Goal: Information Seeking & Learning: Learn about a topic

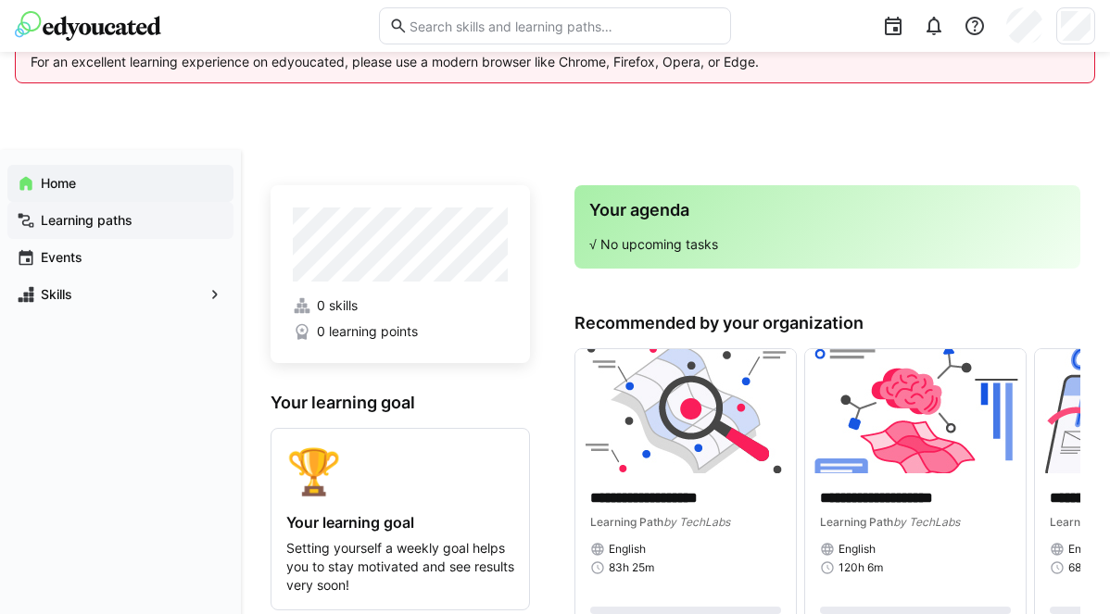
click at [0, 0] on app-navigation-label "Learning paths" at bounding box center [0, 0] width 0 height 0
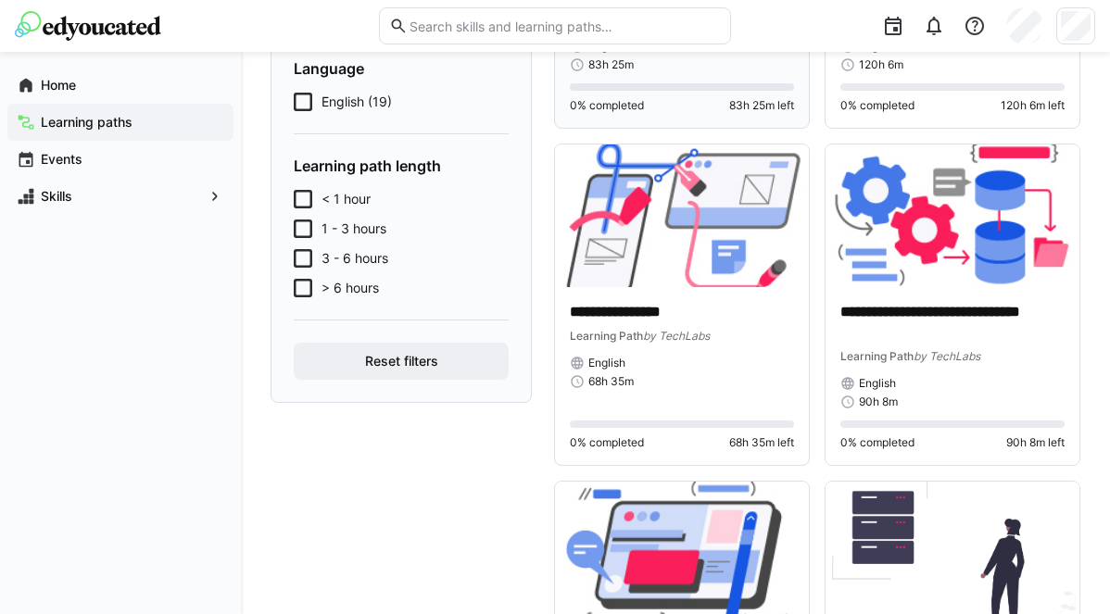
scroll to position [457, 0]
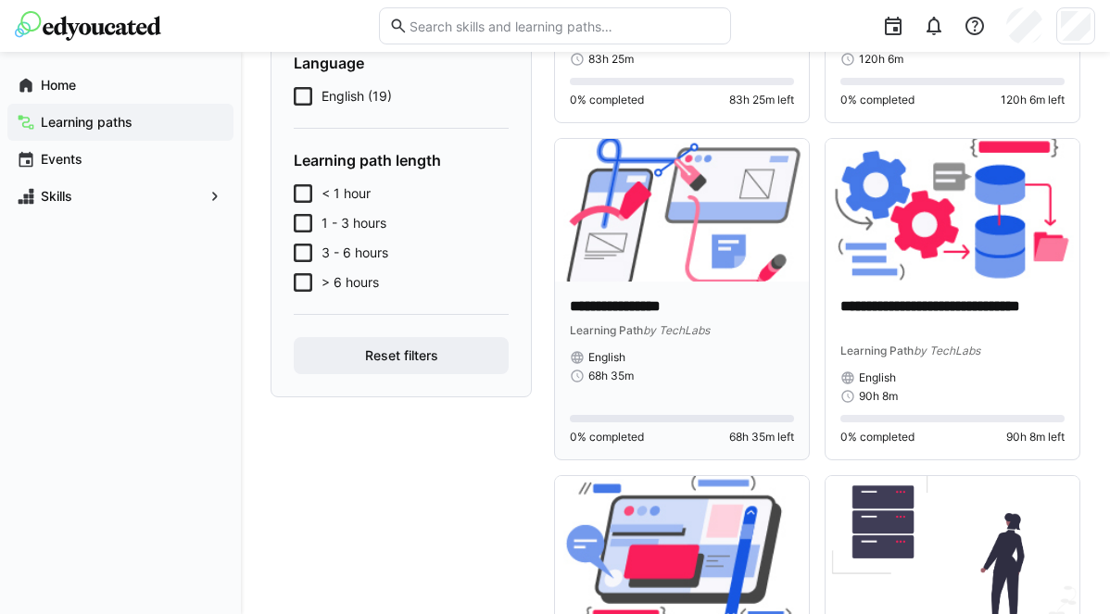
click at [648, 250] on img at bounding box center [682, 210] width 254 height 143
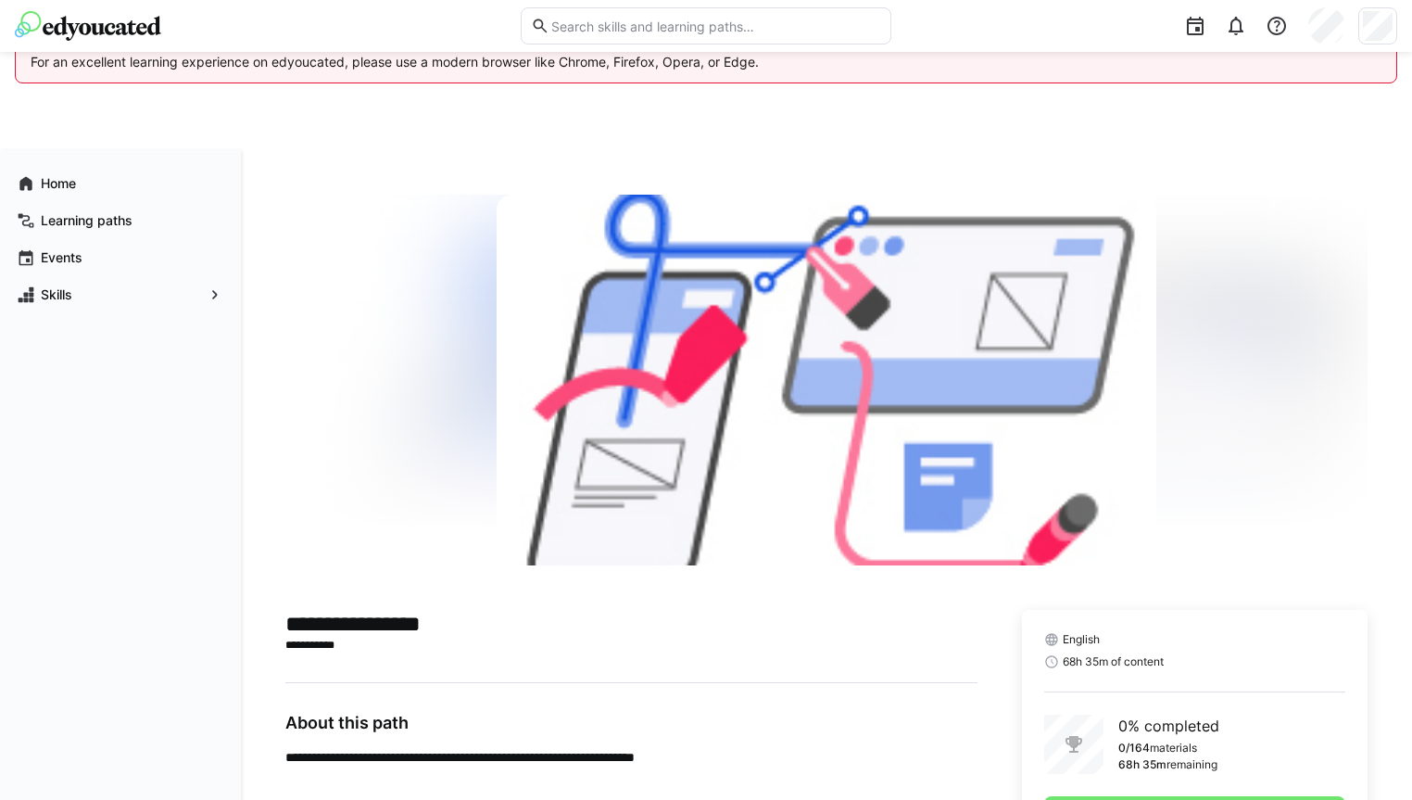
click at [149, 70] on p "For an excellent learning experience on edyoucated, please use a modern browser…" at bounding box center [706, 62] width 1351 height 19
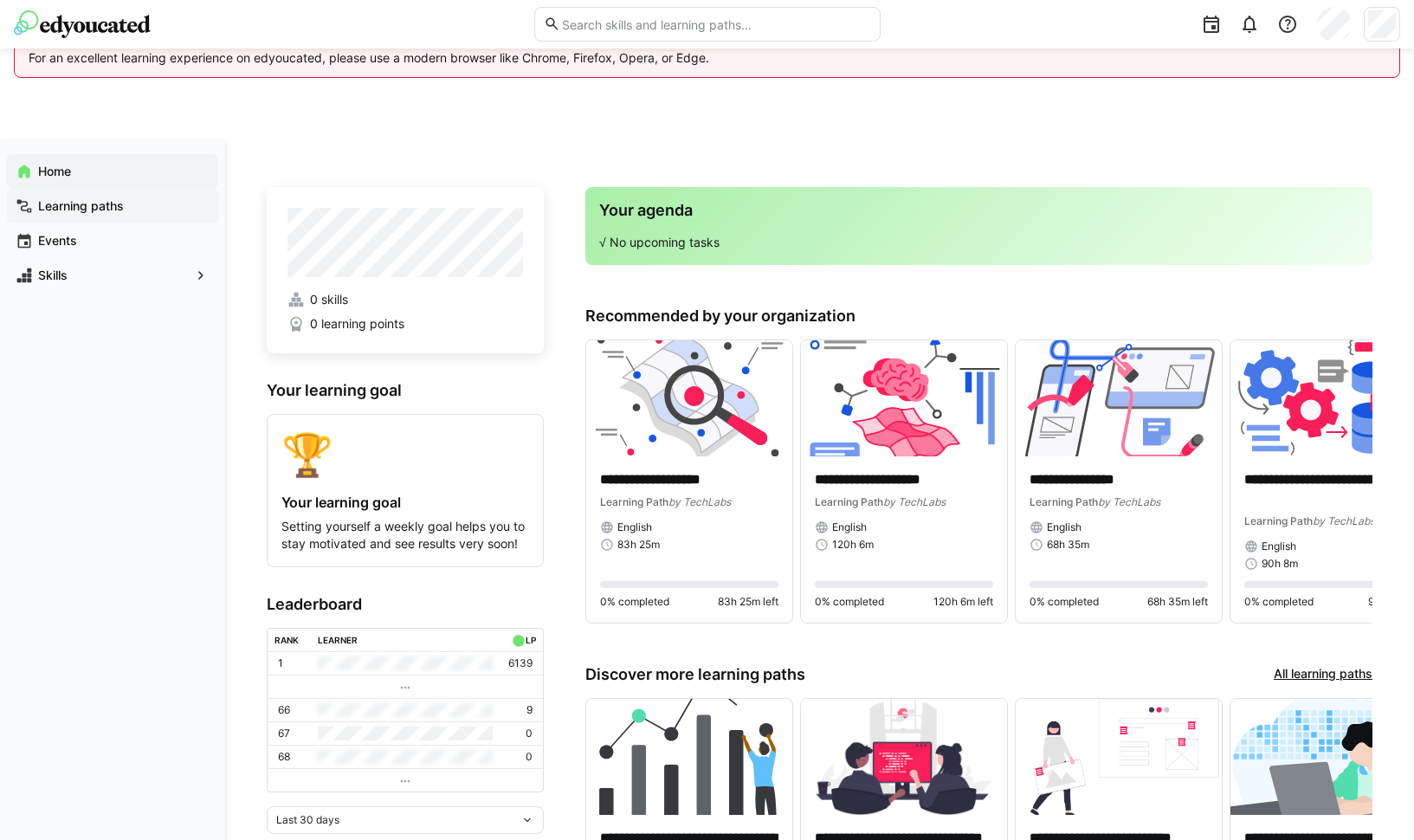
click at [0, 0] on app-navigation-label "Learning paths" at bounding box center [0, 0] width 0 height 0
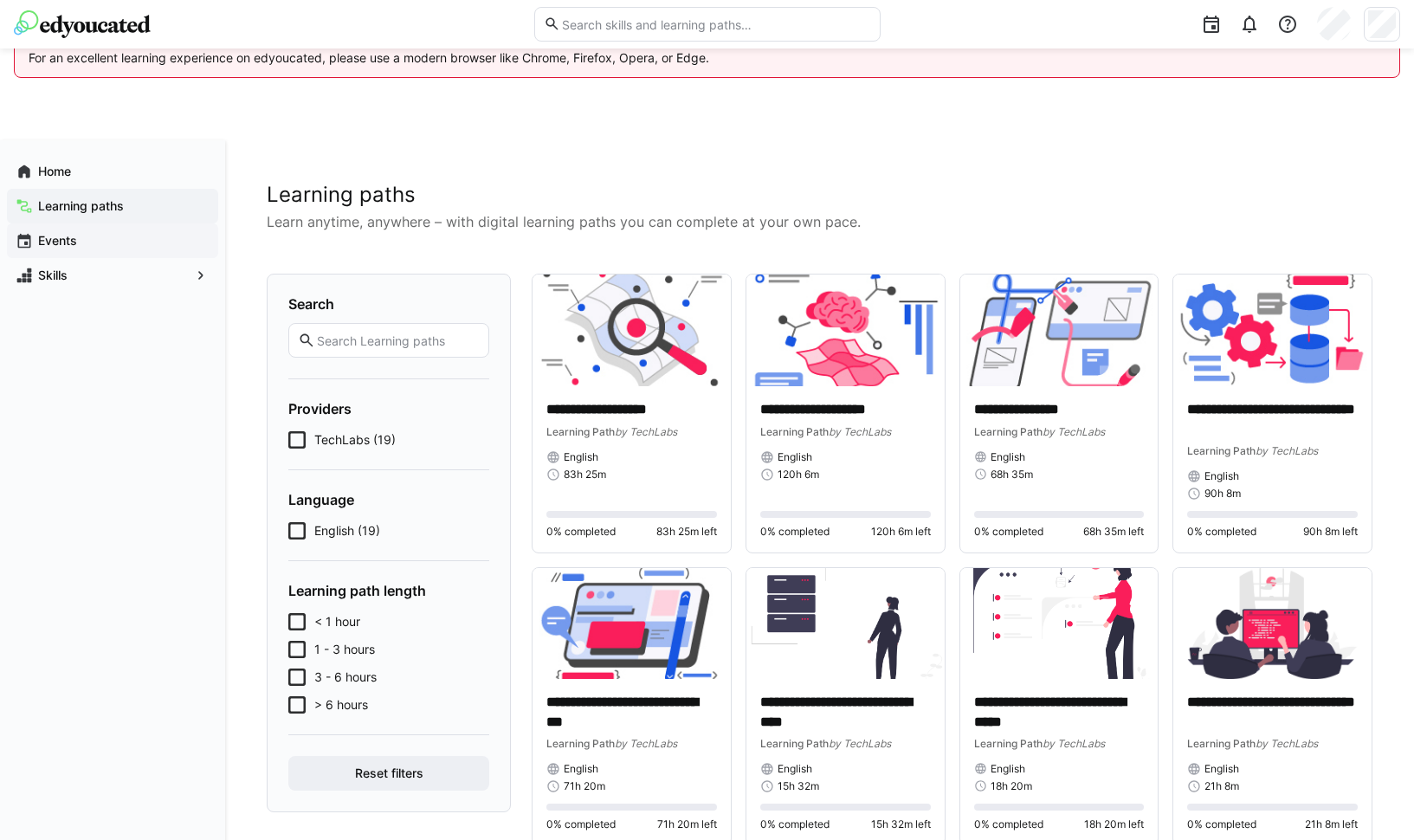
click at [0, 0] on app-navigation-label "Events" at bounding box center [0, 0] width 0 height 0
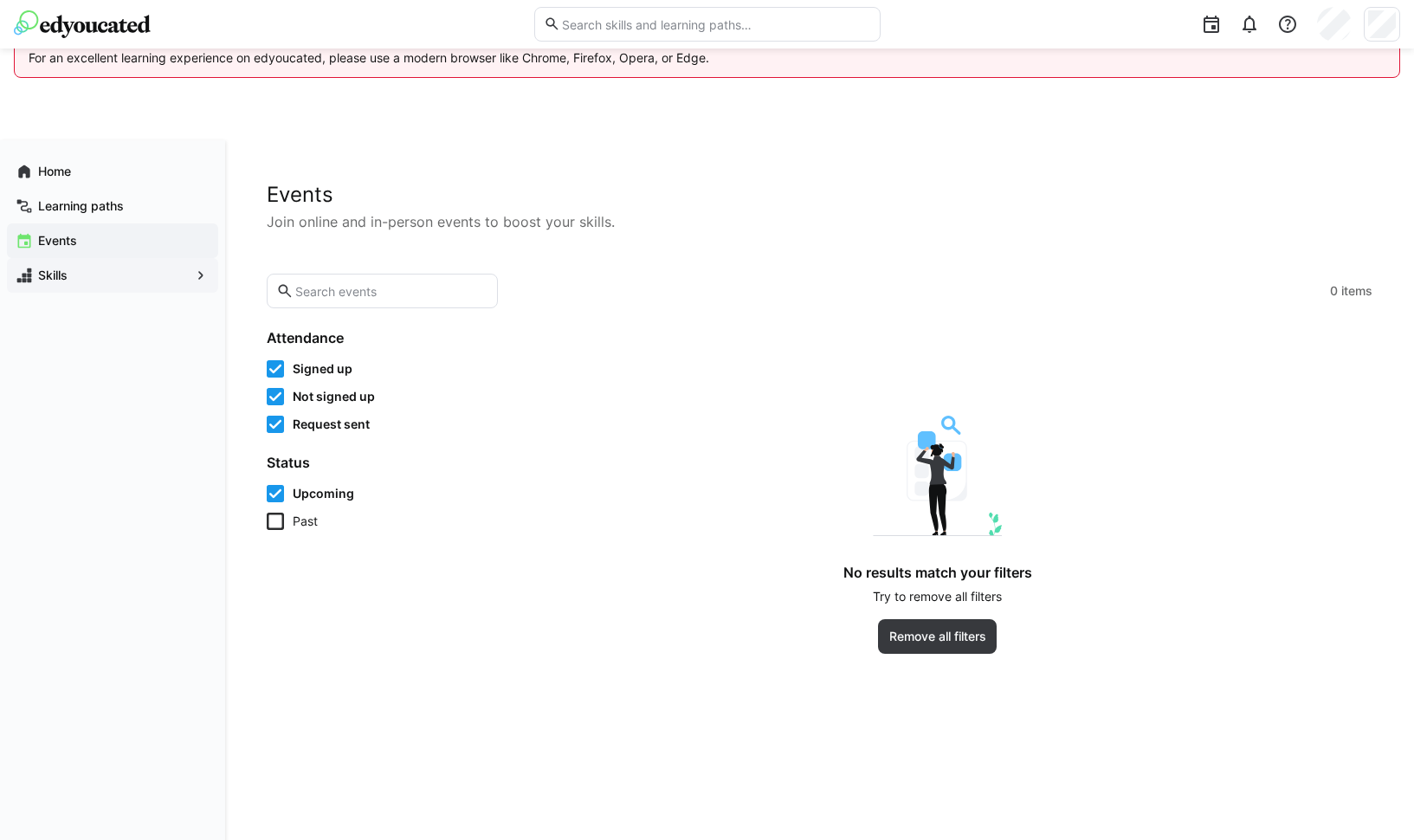
click at [0, 0] on app-navigation-label "Skills" at bounding box center [0, 0] width 0 height 0
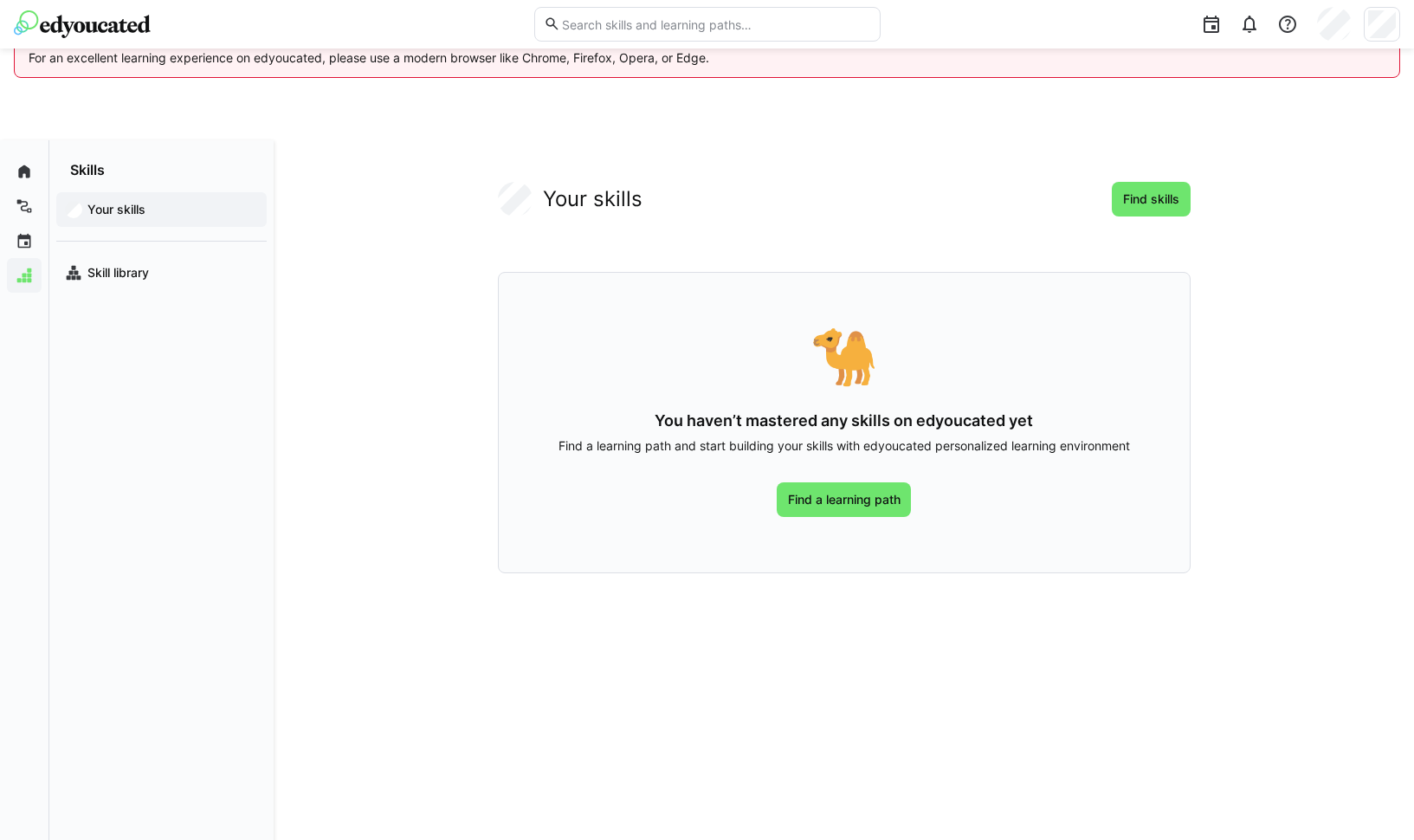
click at [110, 174] on div "Skills" at bounding box center [162, 159] width 224 height 38
drag, startPoint x: 90, startPoint y: 172, endPoint x: 47, endPoint y: 177, distance: 43.3
click at [0, 0] on app-navigation-label "Skills" at bounding box center [0, 0] width 0 height 0
click at [0, 0] on app-navigation-label "Learning paths" at bounding box center [0, 0] width 0 height 0
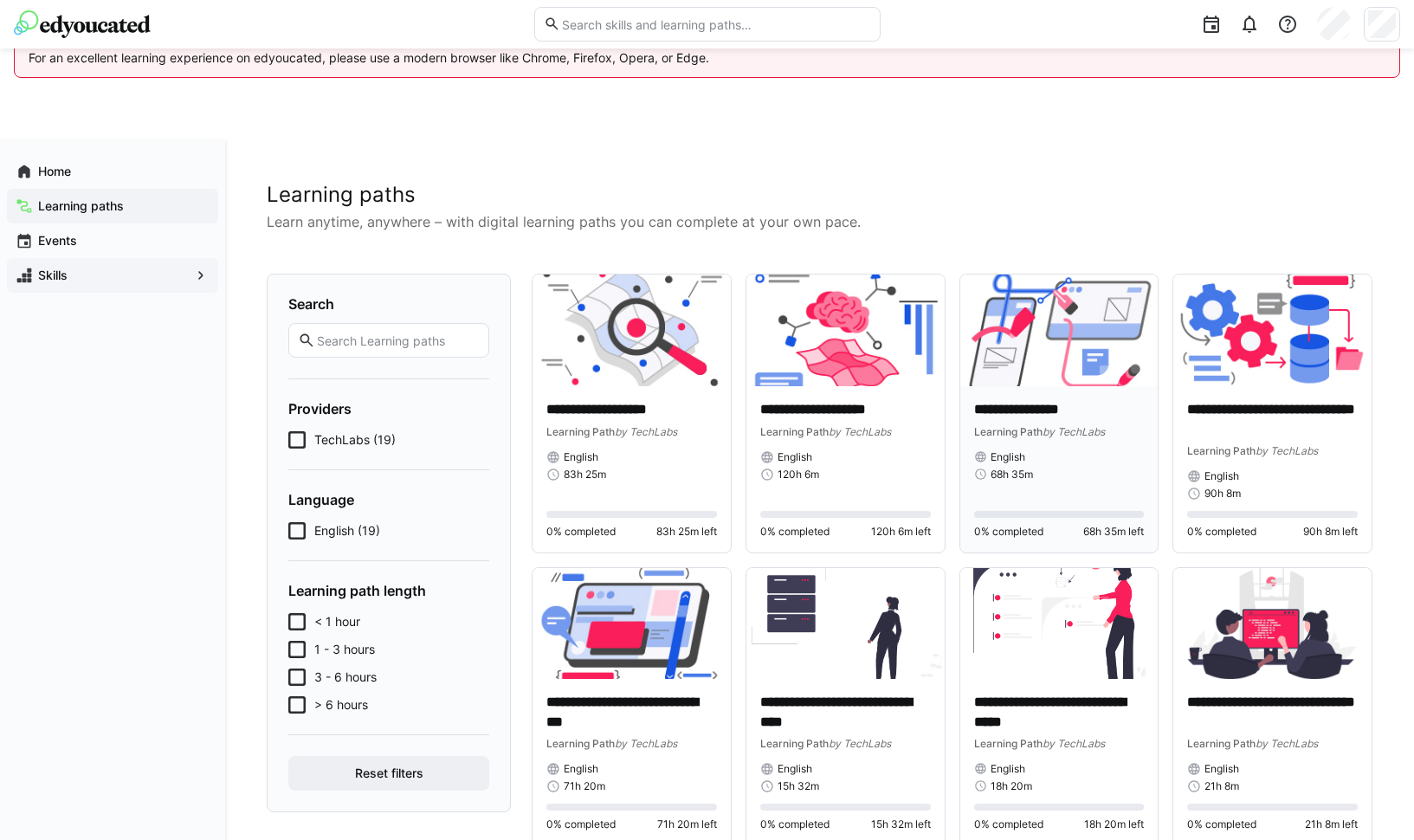
click at [1028, 340] on img at bounding box center [1060, 331] width 198 height 112
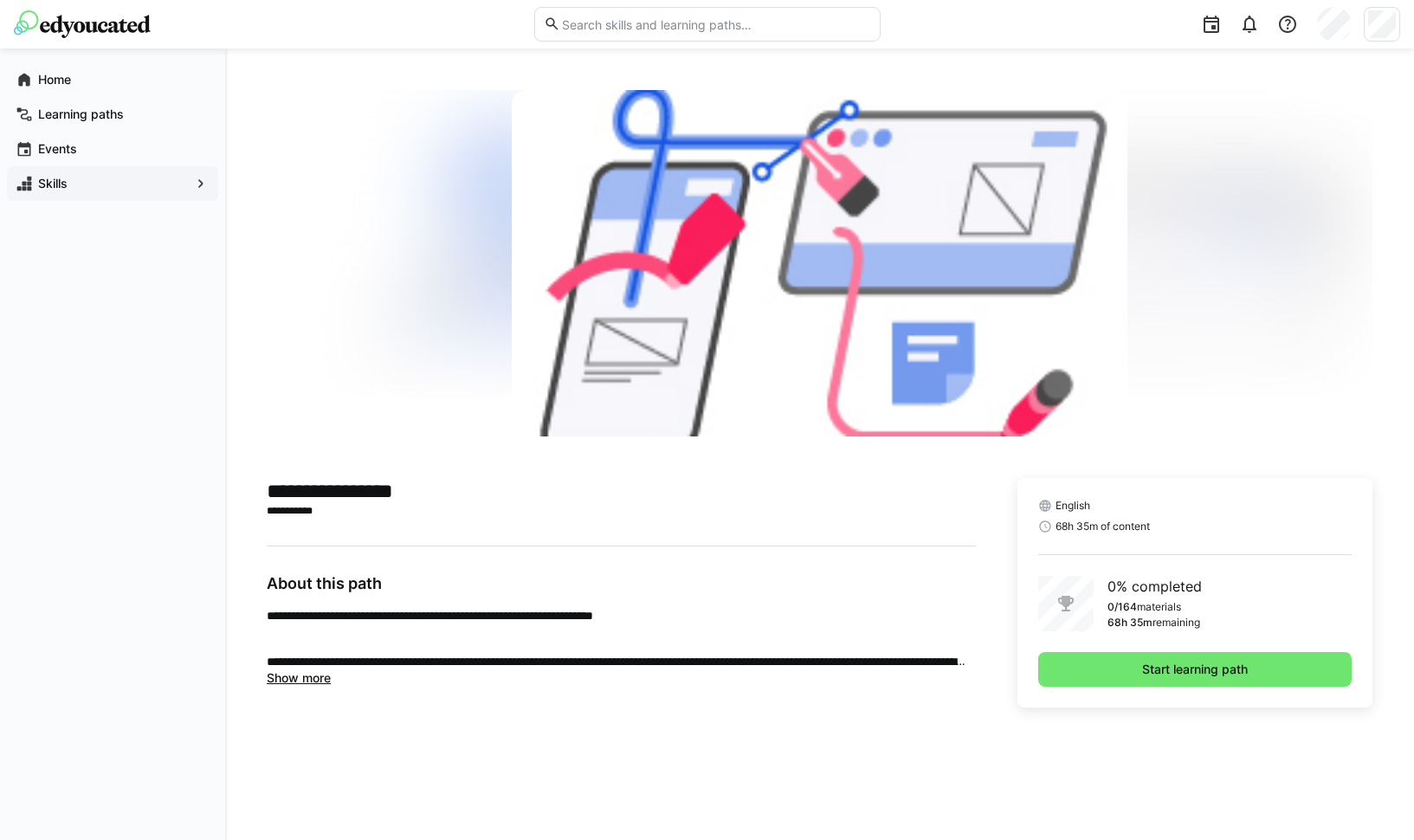
scroll to position [92, 0]
click at [1258, 671] on span "Start learning path" at bounding box center [1194, 669] width 313 height 35
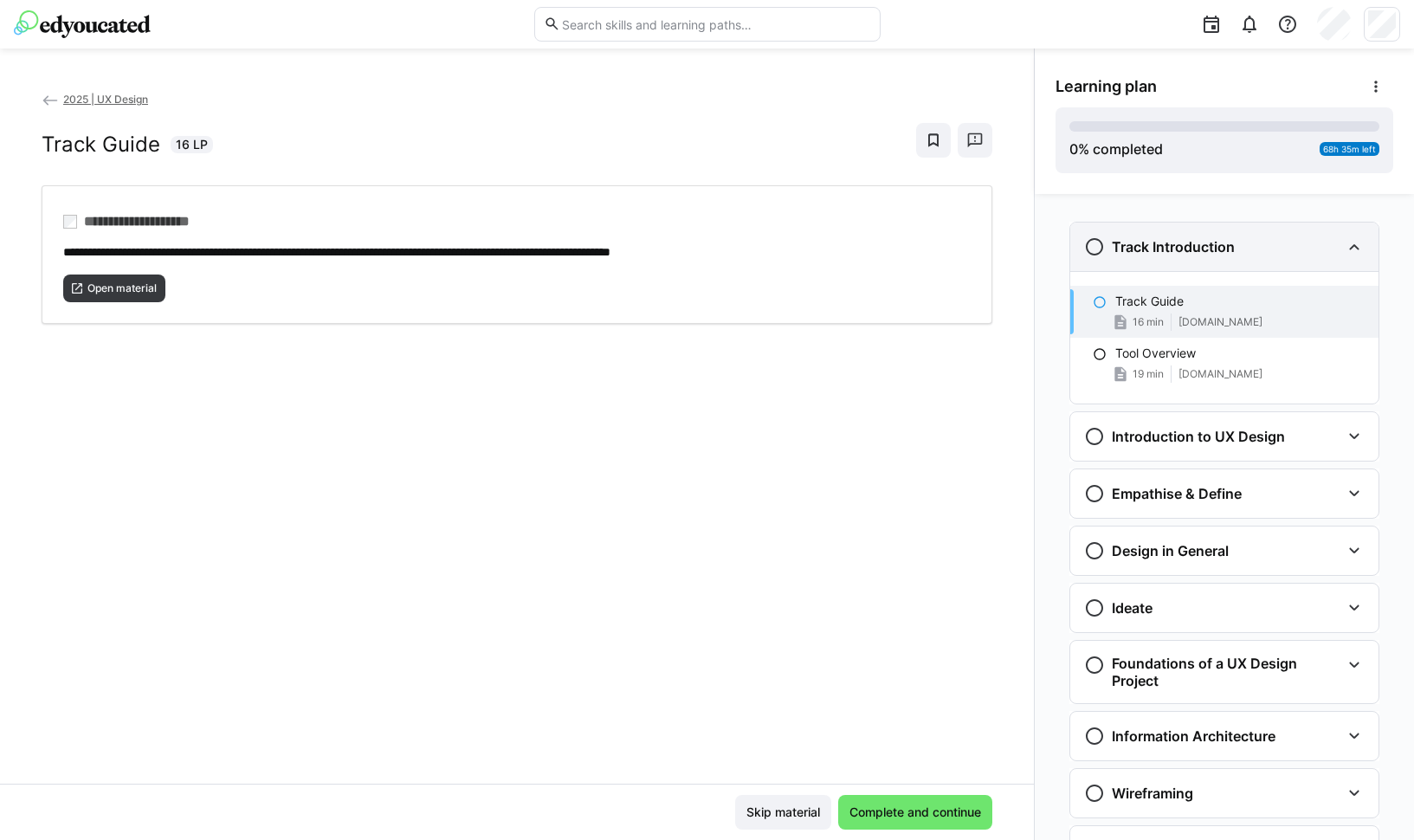
click at [1215, 259] on div "Track Introduction" at bounding box center [1224, 247] width 308 height 49
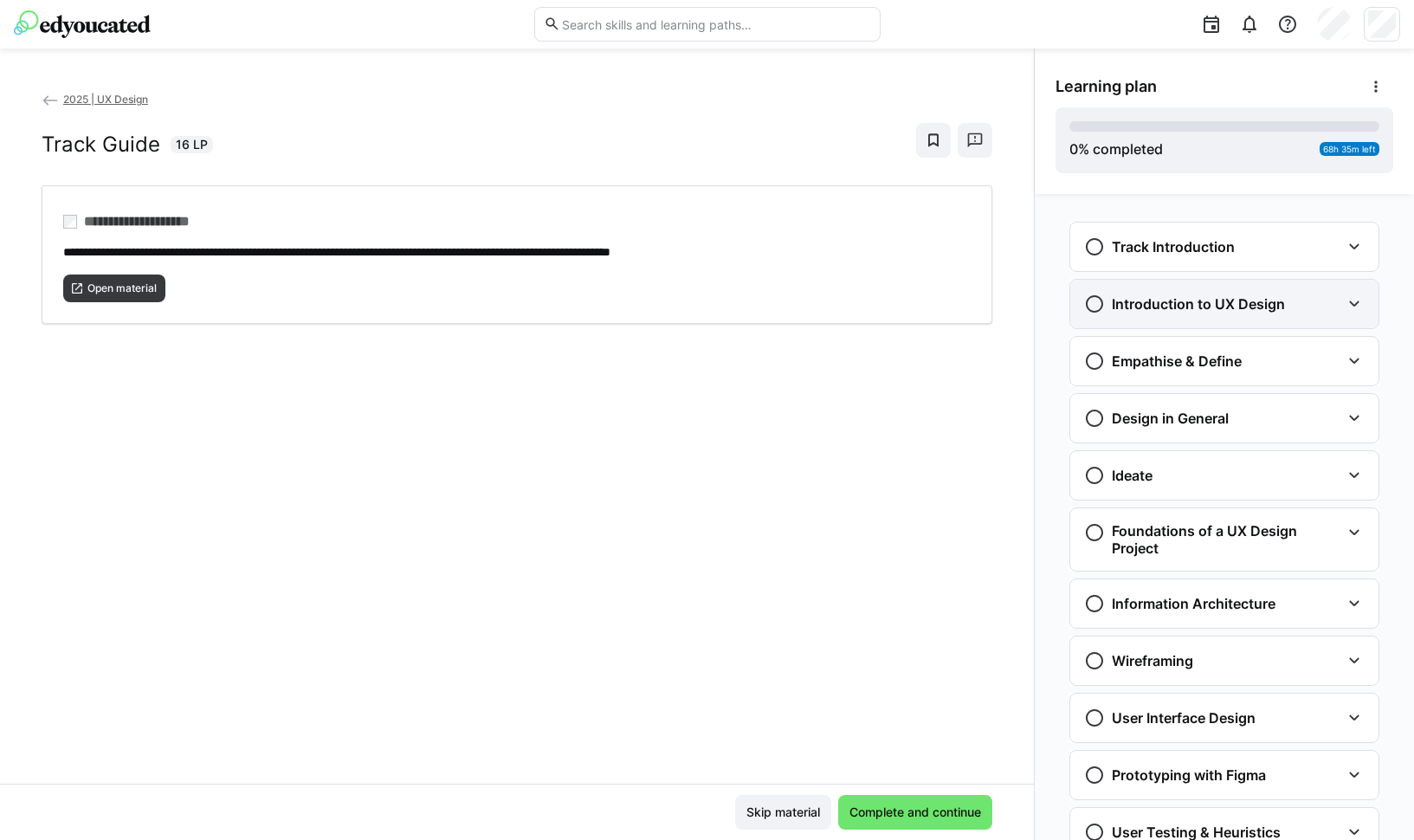
click at [1206, 294] on div "Introduction to UX Design" at bounding box center [1184, 304] width 201 height 21
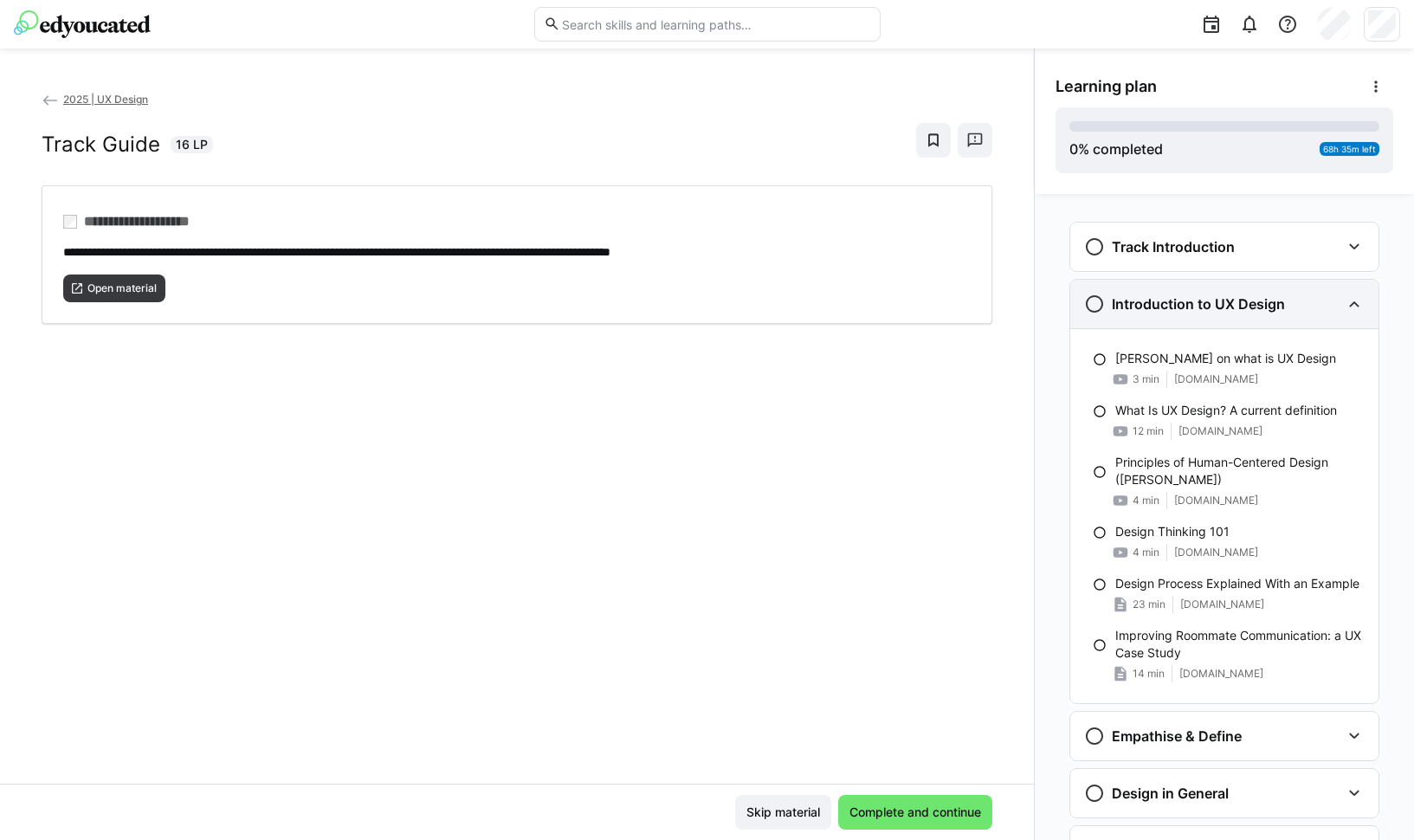
click at [1206, 294] on div "Introduction to UX Design" at bounding box center [1184, 304] width 201 height 21
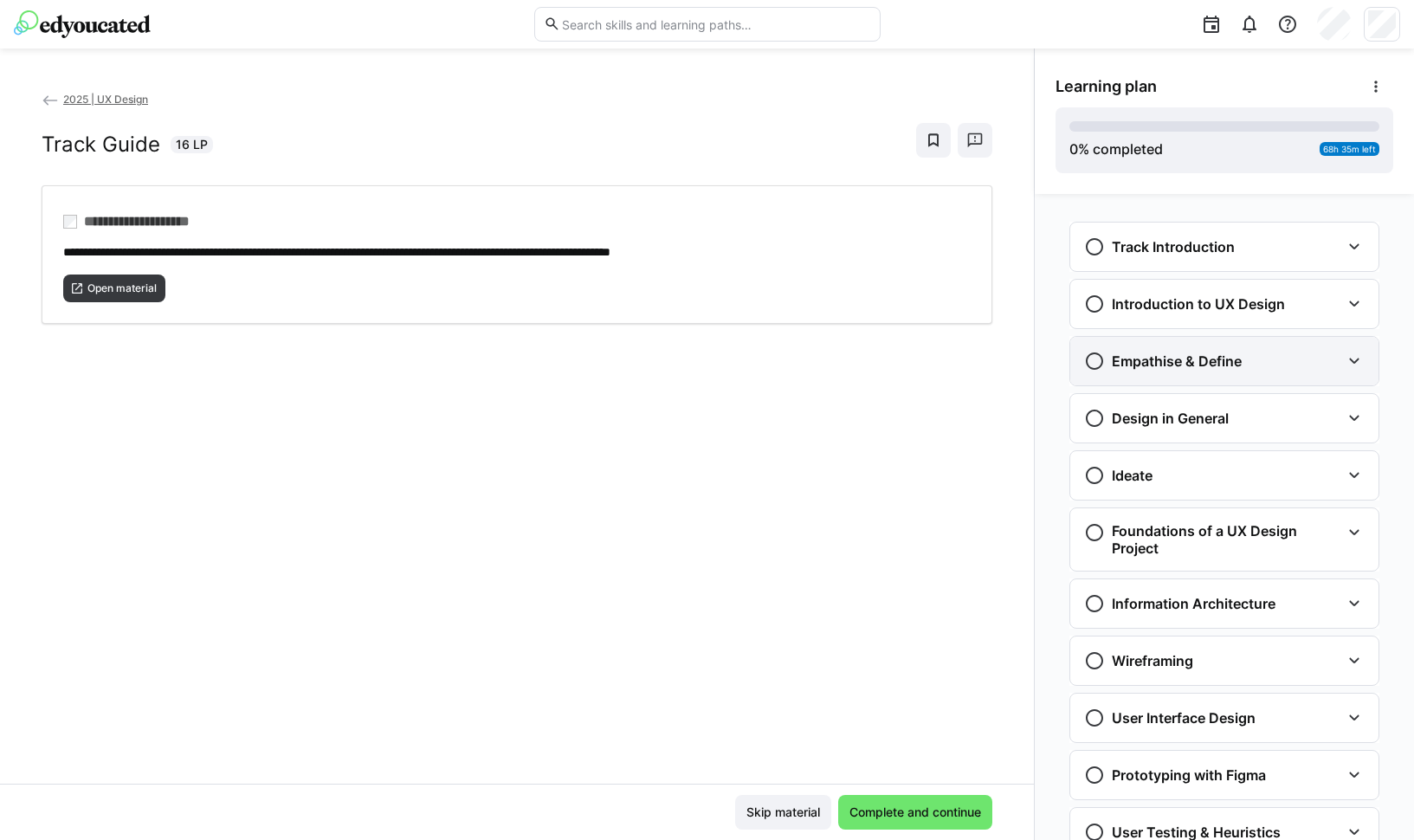
click at [1181, 340] on div "Empathise & Define" at bounding box center [1224, 361] width 308 height 49
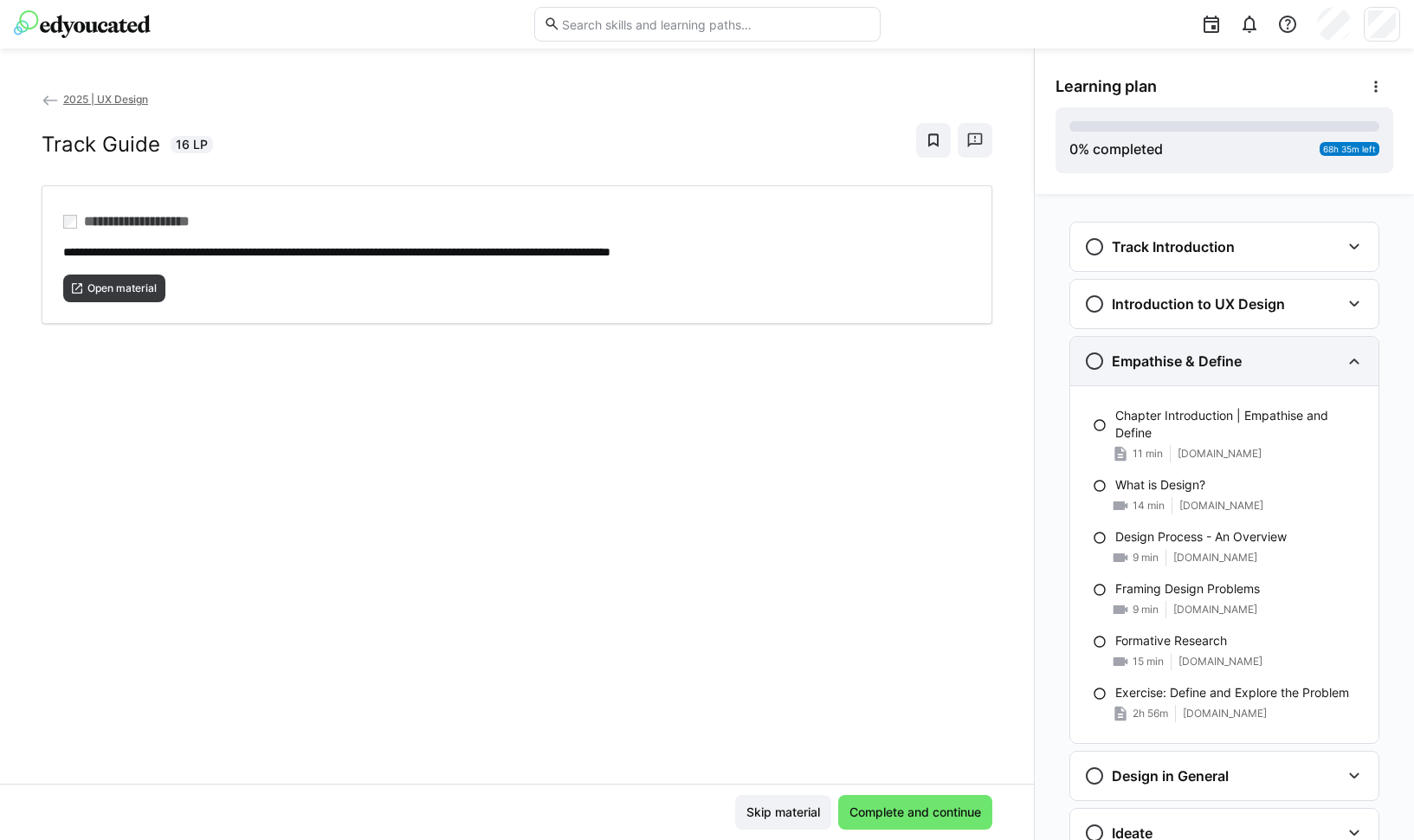
click at [1181, 340] on div "Empathise & Define" at bounding box center [1224, 361] width 308 height 49
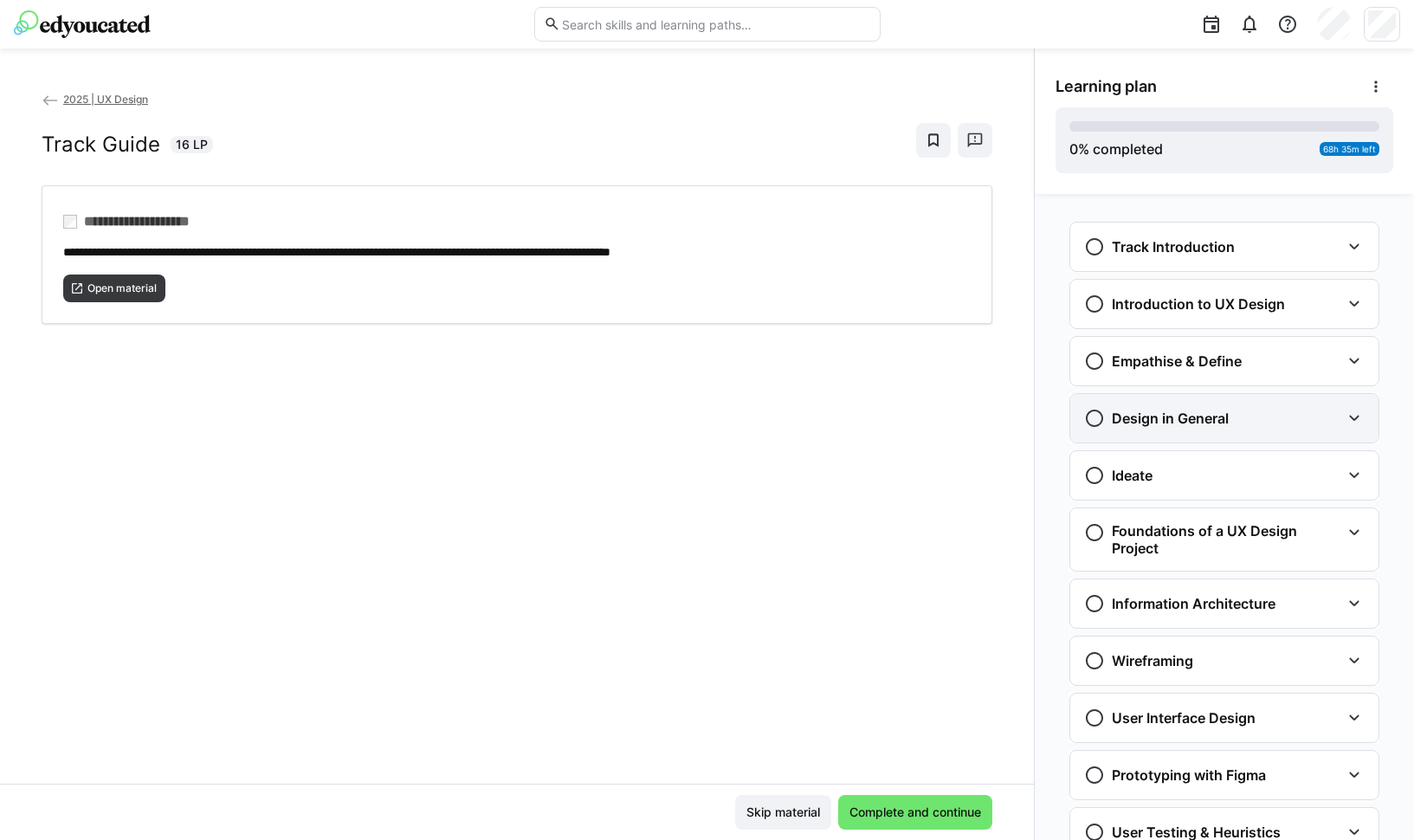
click at [1178, 419] on h3 "Design in General" at bounding box center [1170, 418] width 117 height 18
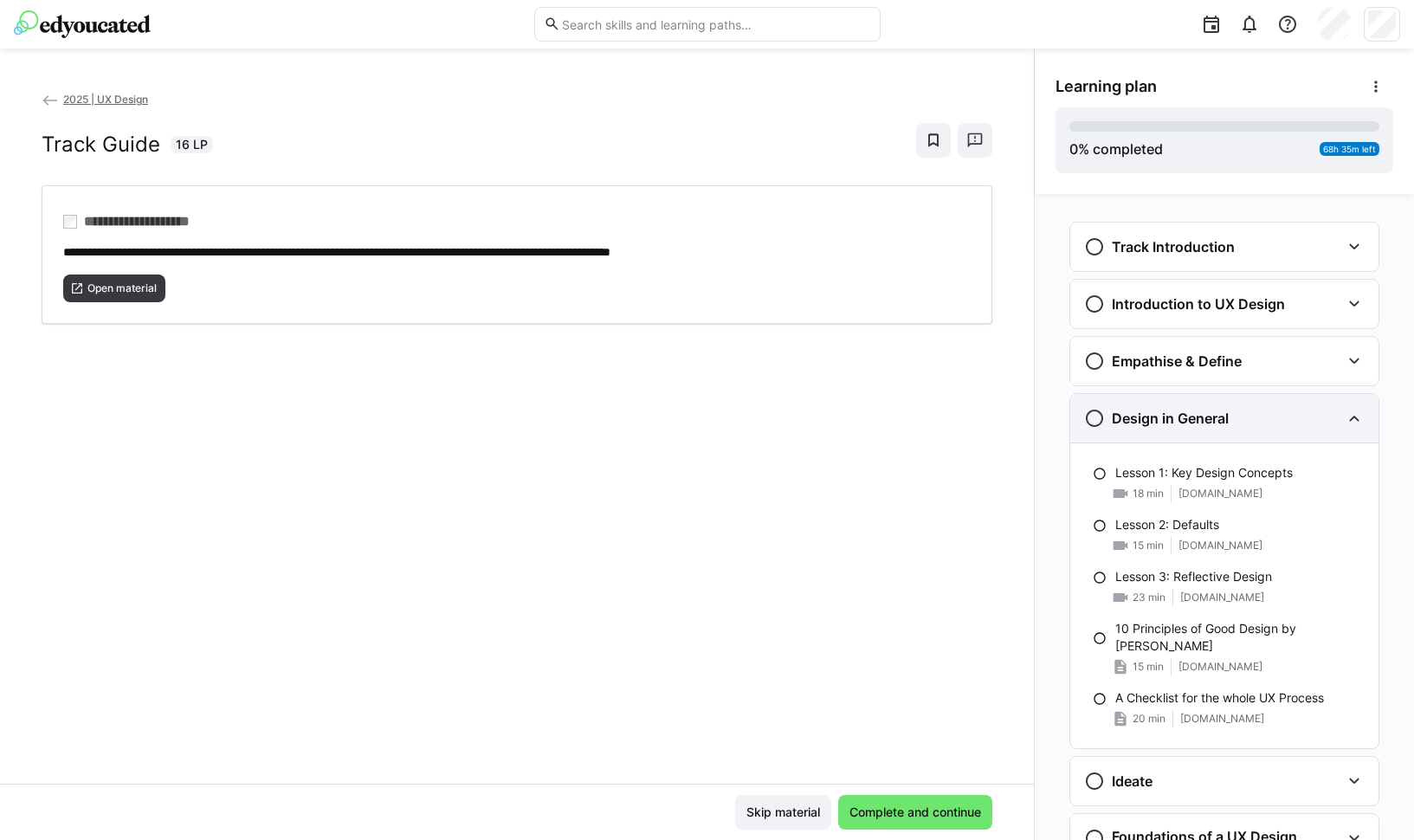
click at [1178, 419] on h3 "Design in General" at bounding box center [1170, 418] width 117 height 18
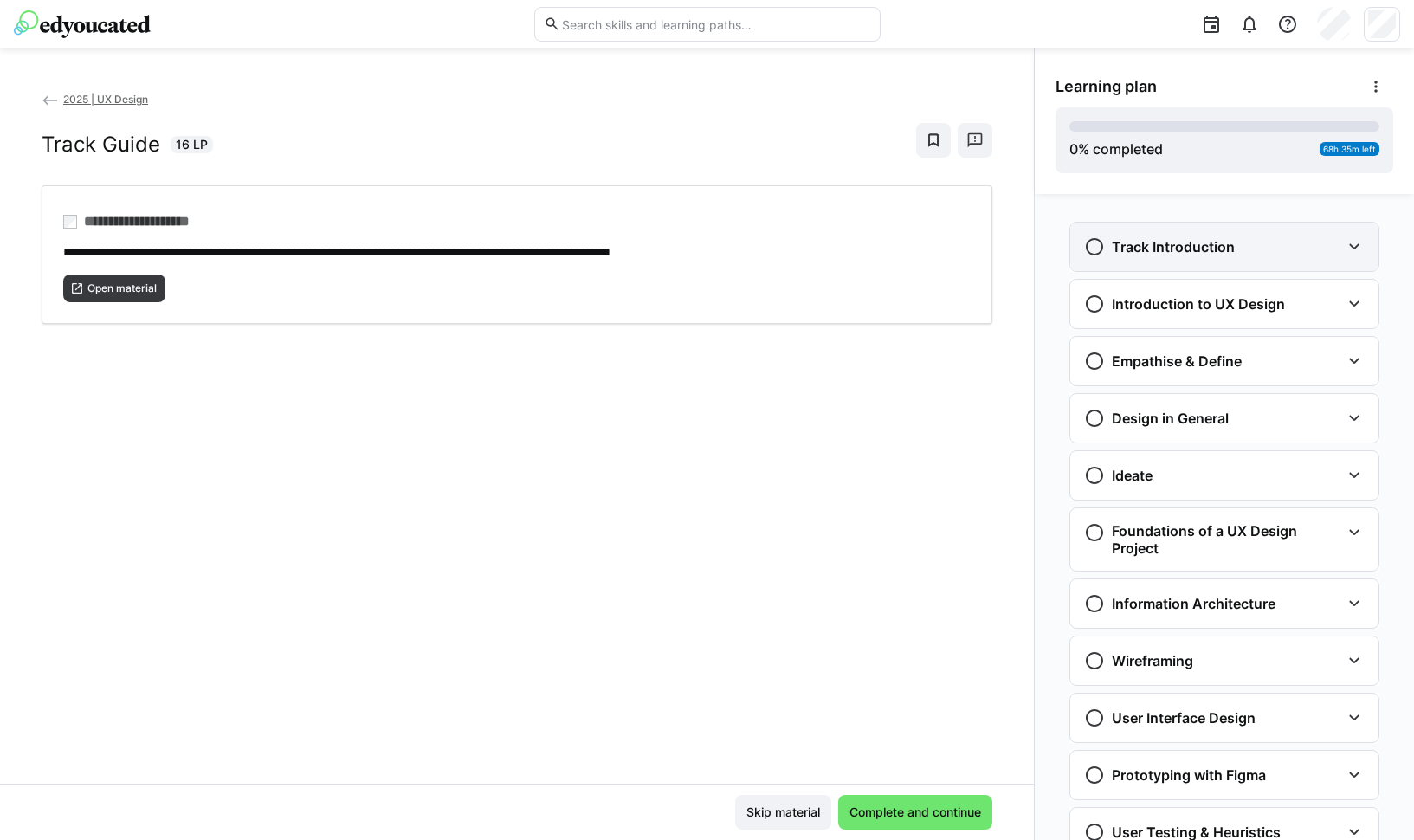
click at [1230, 254] on div "Track Introduction" at bounding box center [1212, 247] width 256 height 21
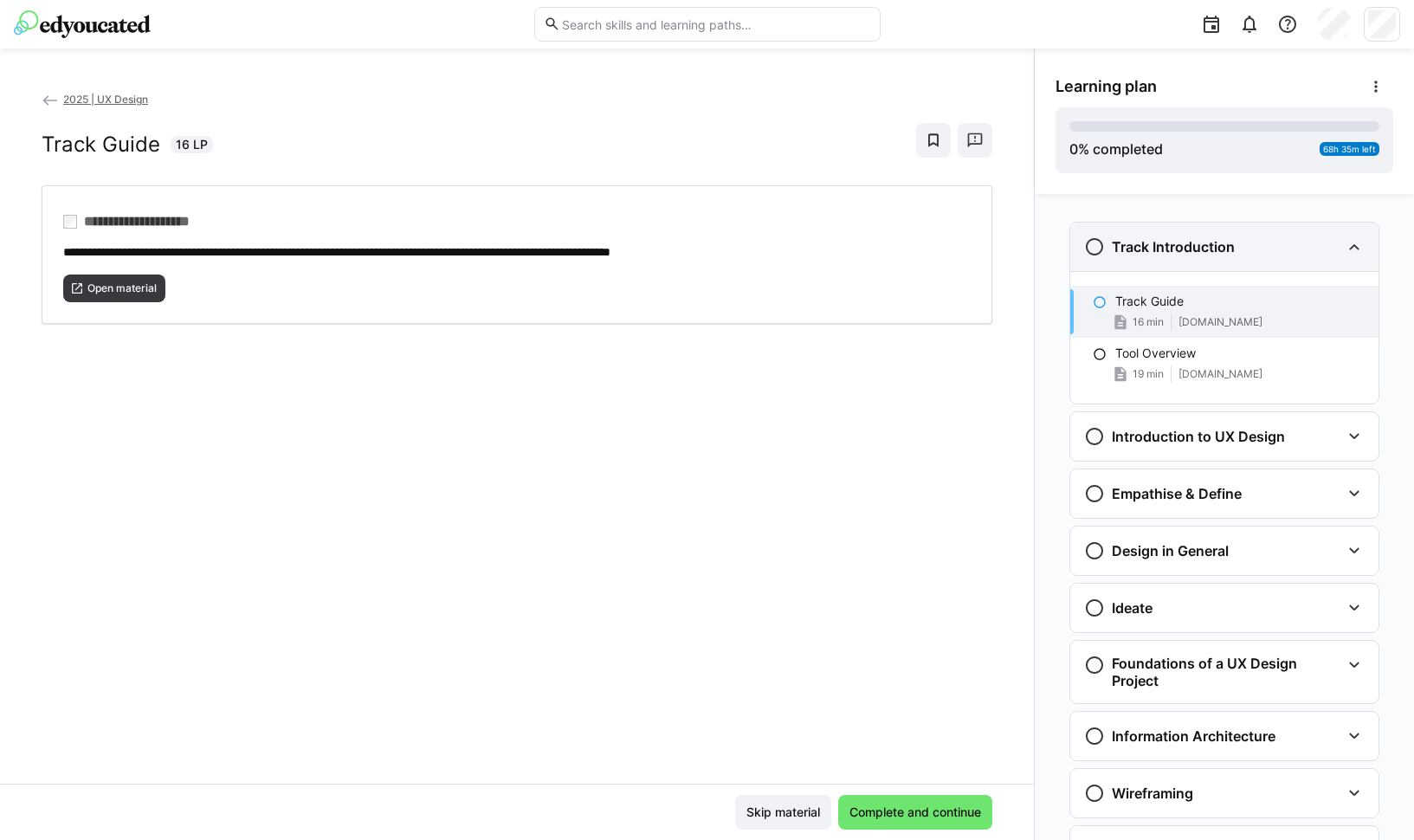
click at [1230, 254] on div "Track Introduction" at bounding box center [1212, 247] width 256 height 21
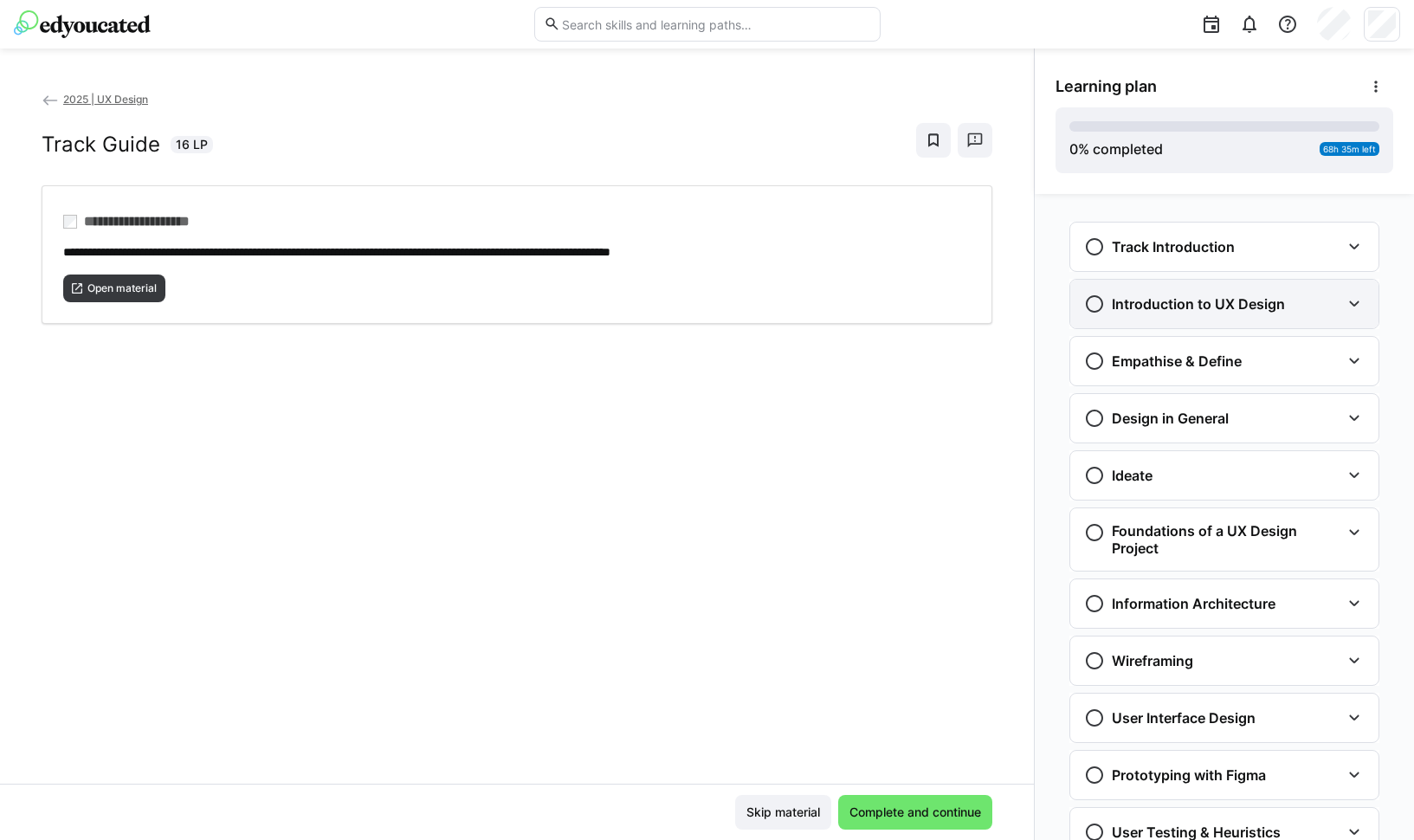
click at [1220, 289] on div "Introduction to UX Design" at bounding box center [1224, 304] width 308 height 49
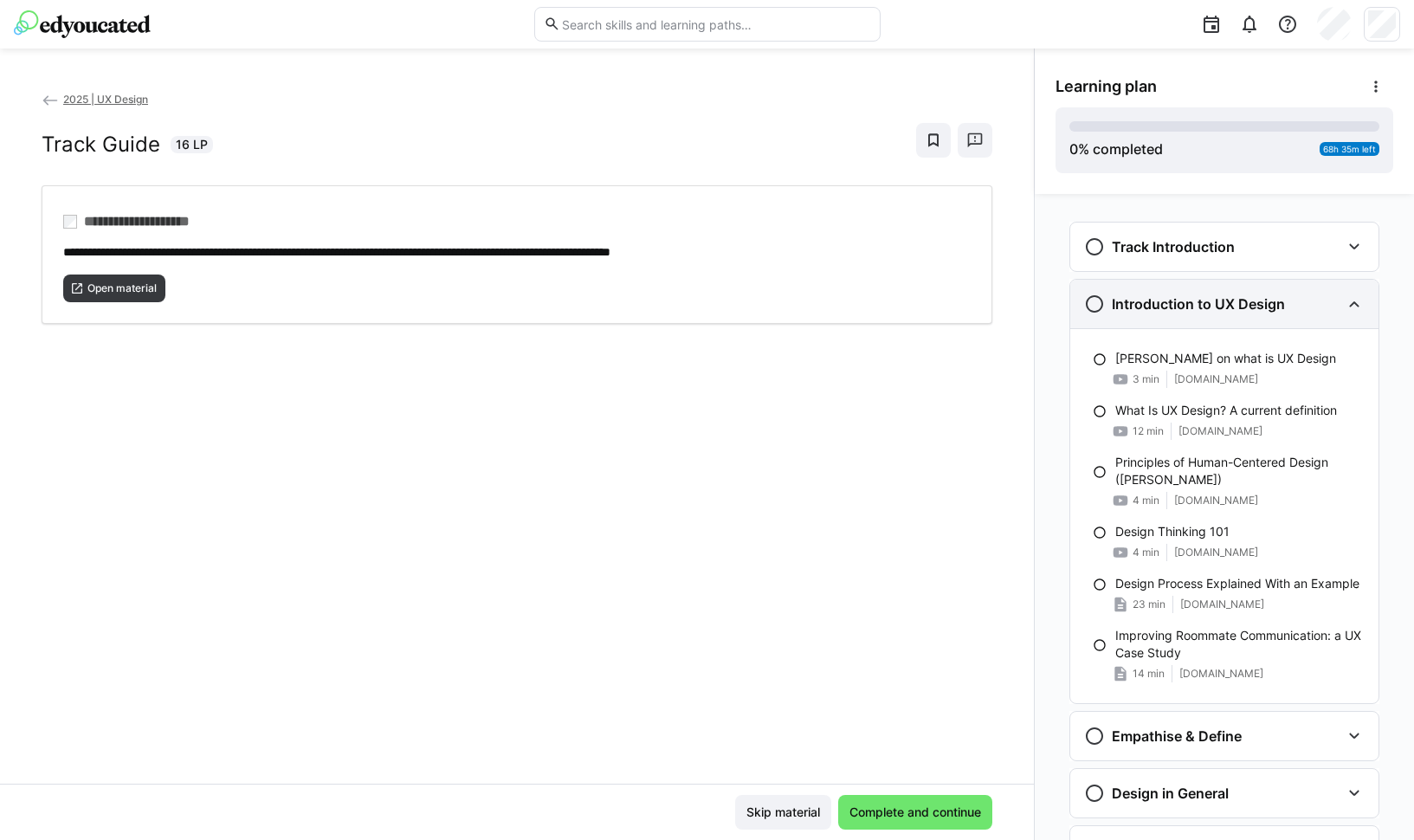
click at [1220, 289] on div "Introduction to UX Design" at bounding box center [1224, 304] width 308 height 49
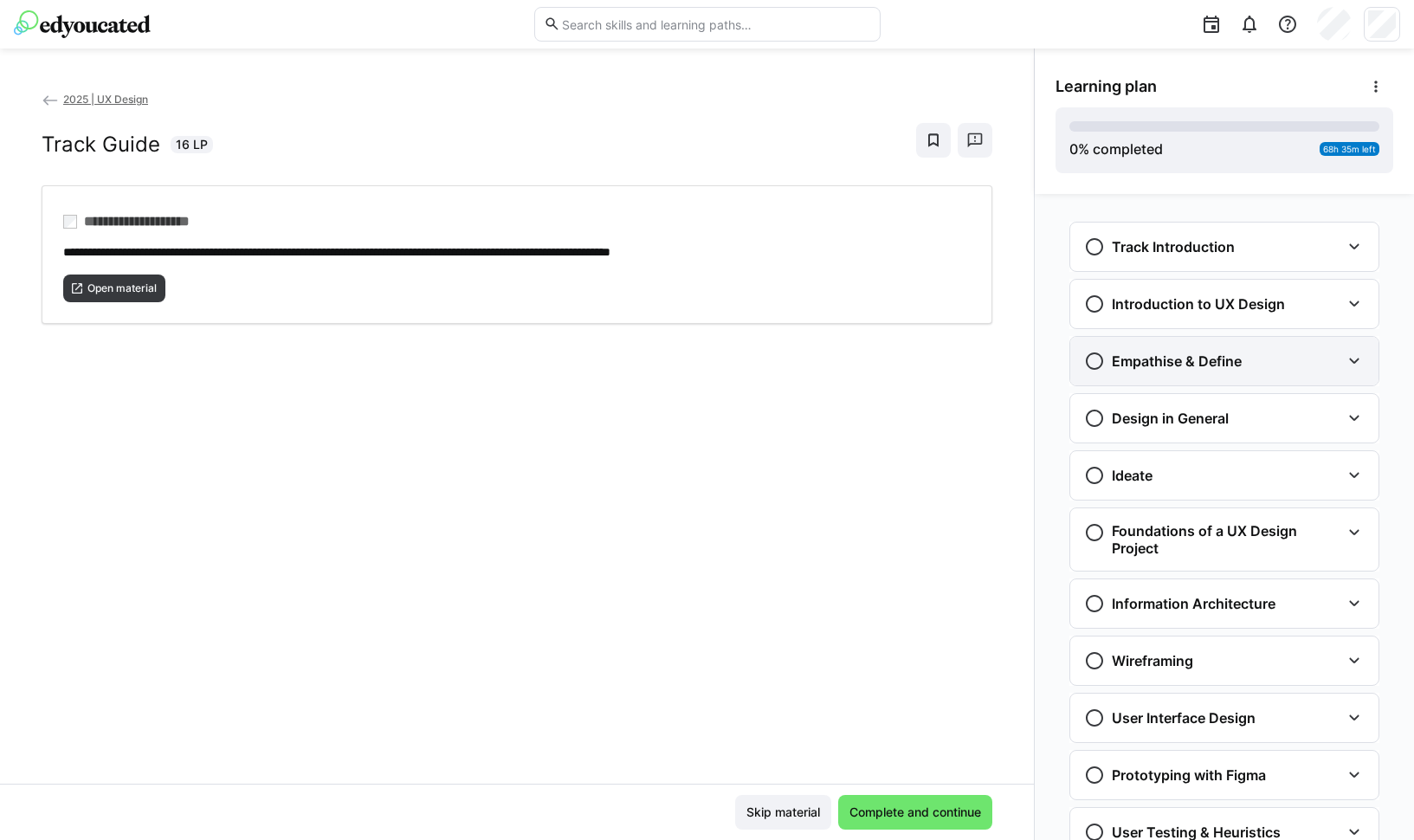
click at [1207, 348] on div "Empathise & Define" at bounding box center [1224, 361] width 308 height 49
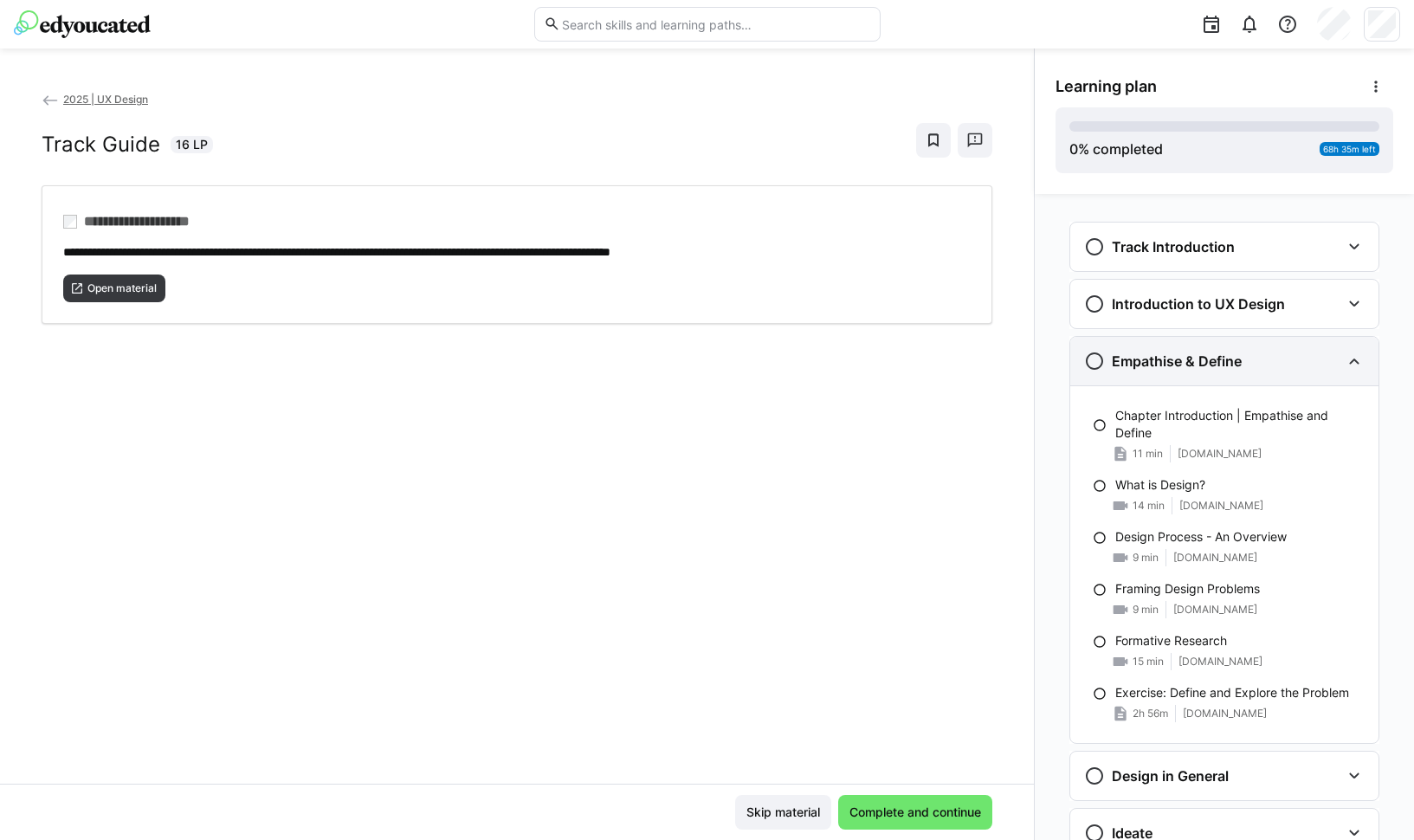
click at [1207, 348] on div "Empathise & Define" at bounding box center [1224, 361] width 308 height 49
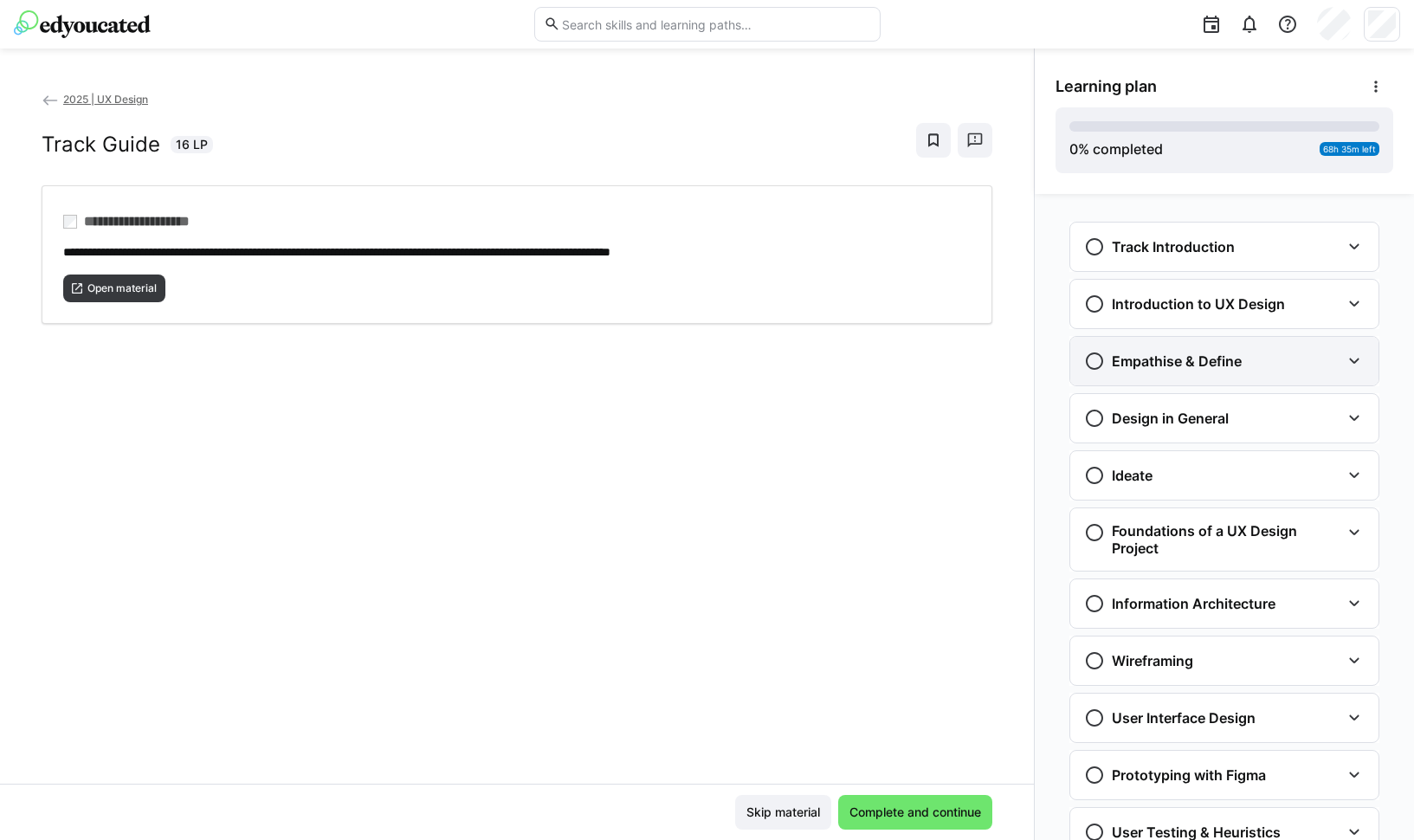
click at [1207, 348] on div "Empathise & Define" at bounding box center [1224, 361] width 308 height 49
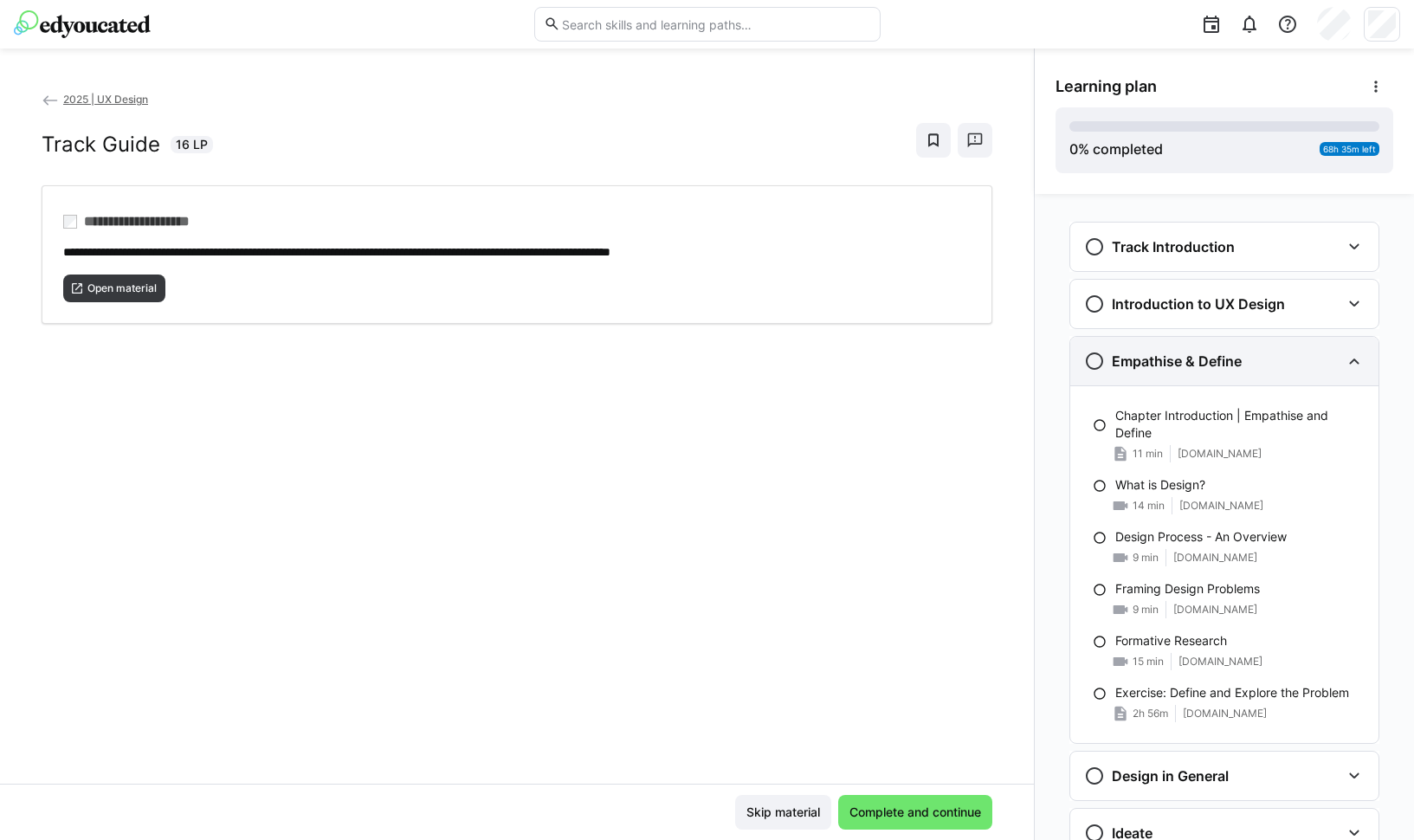
click at [1207, 348] on div "Empathise & Define" at bounding box center [1224, 361] width 308 height 49
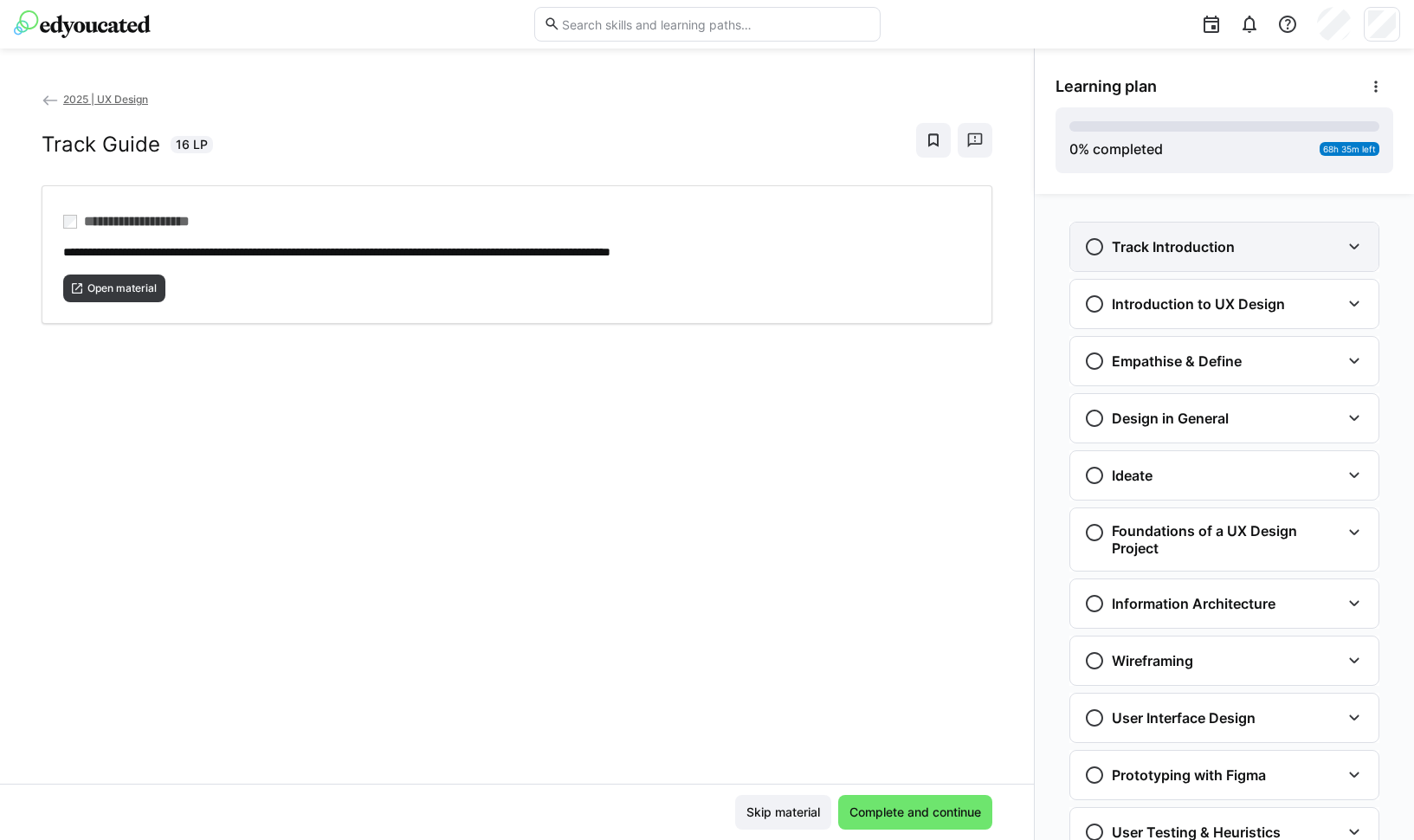
click at [1210, 247] on h3 "Track Introduction" at bounding box center [1174, 247] width 123 height 18
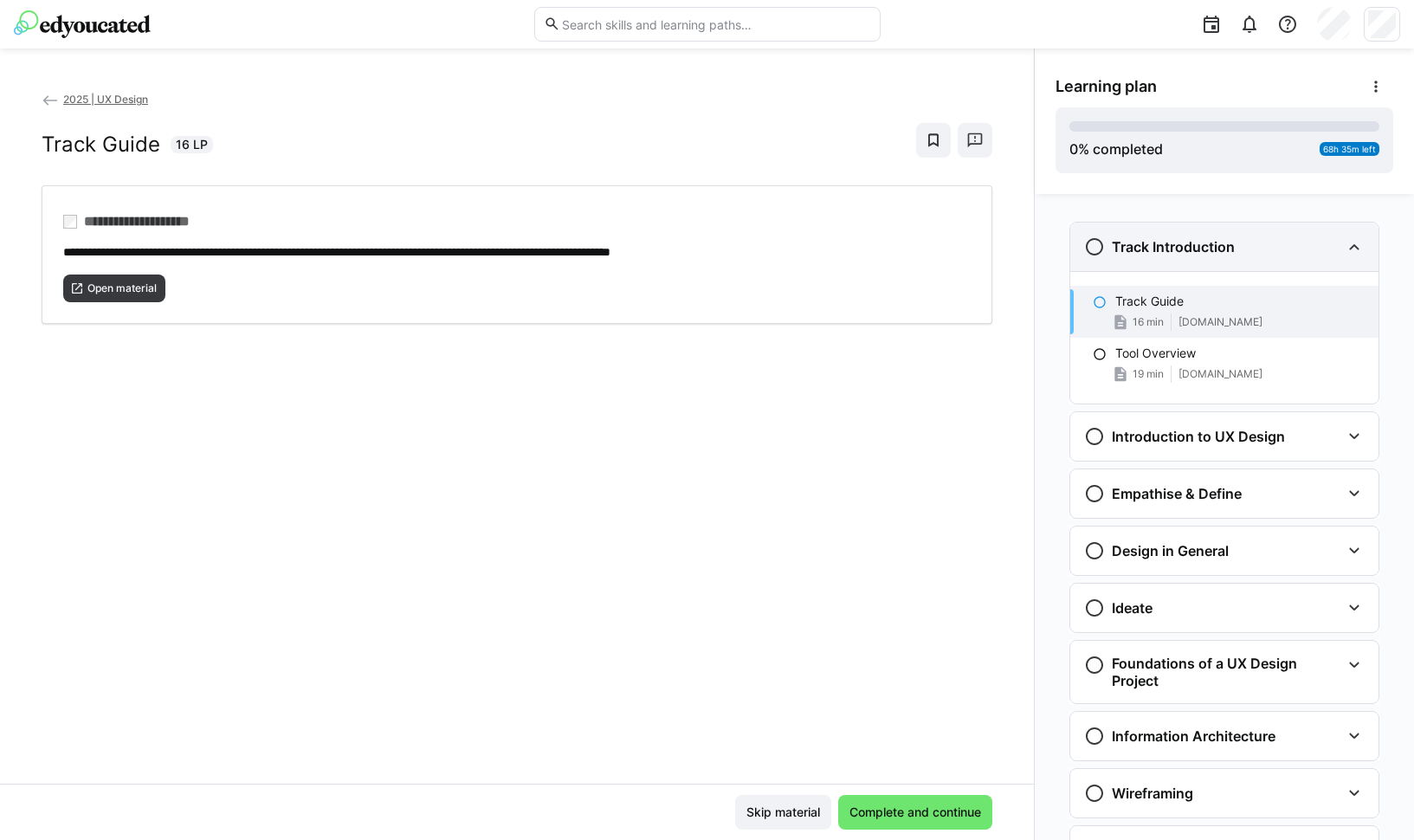
click at [1210, 247] on h3 "Track Introduction" at bounding box center [1174, 247] width 123 height 18
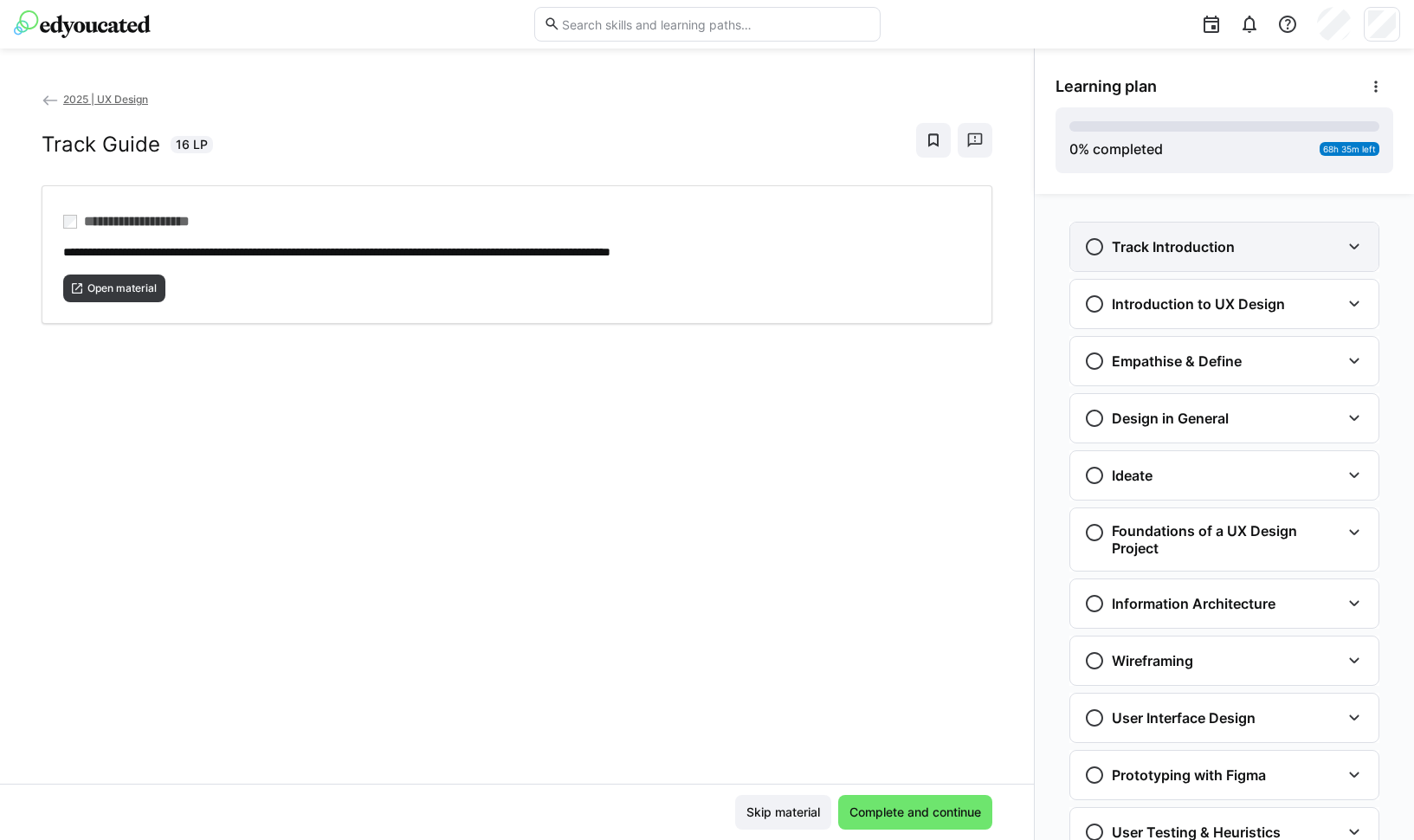
click at [1210, 247] on h3 "Track Introduction" at bounding box center [1174, 247] width 123 height 18
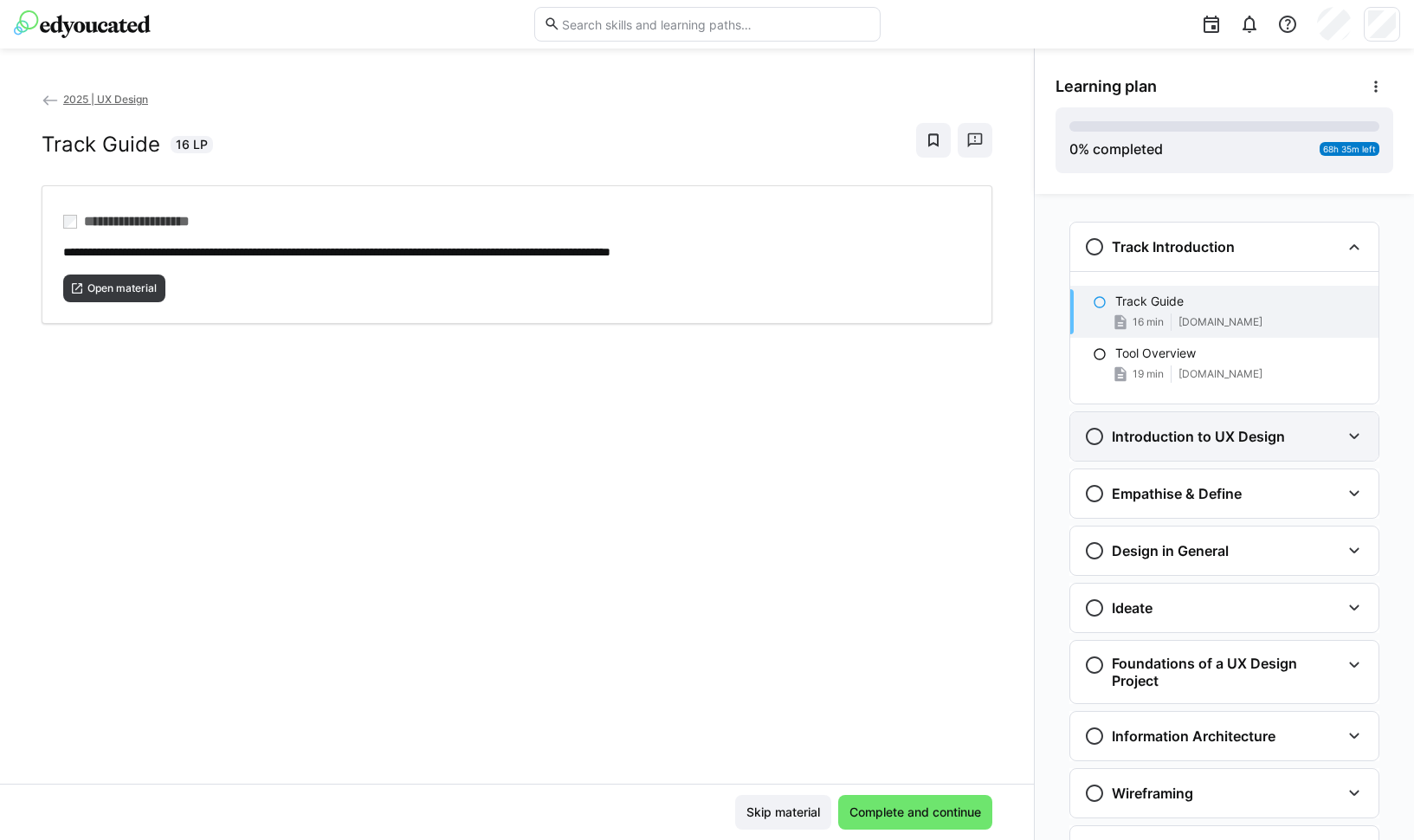
click at [1222, 436] on h3 "Introduction to UX Design" at bounding box center [1198, 436] width 173 height 18
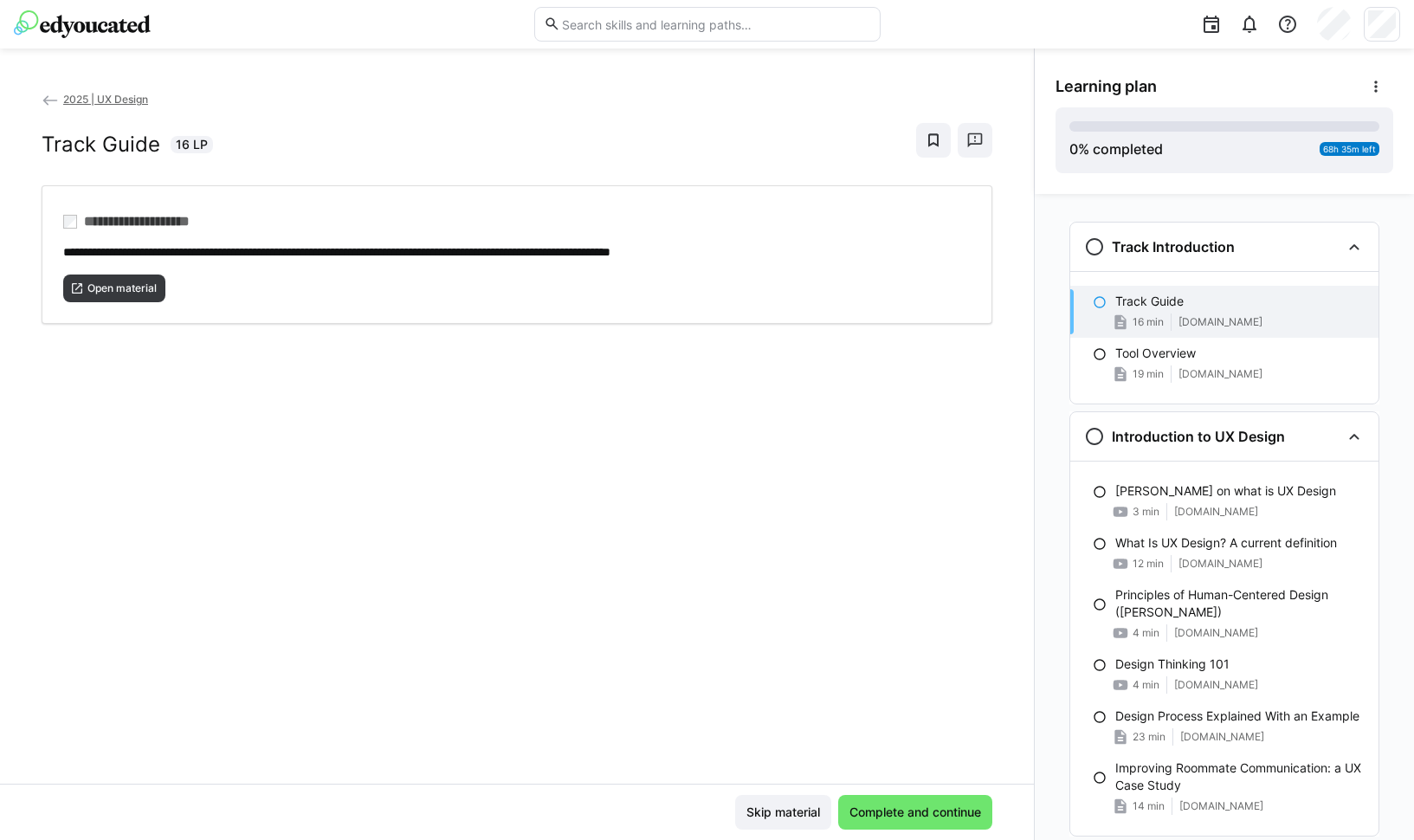
click at [43, 97] on eds-icon at bounding box center [50, 100] width 18 height 18
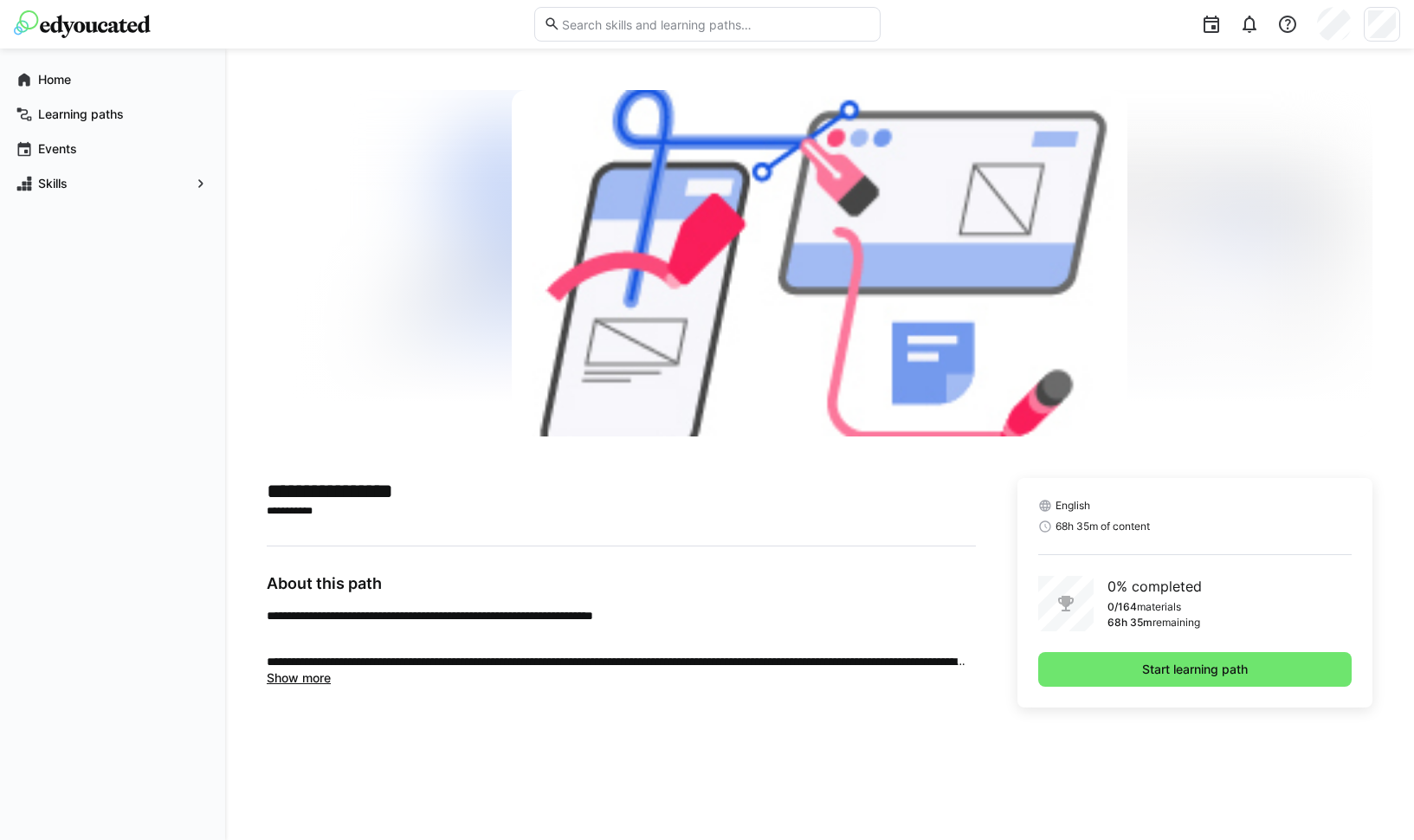
scroll to position [92, 0]
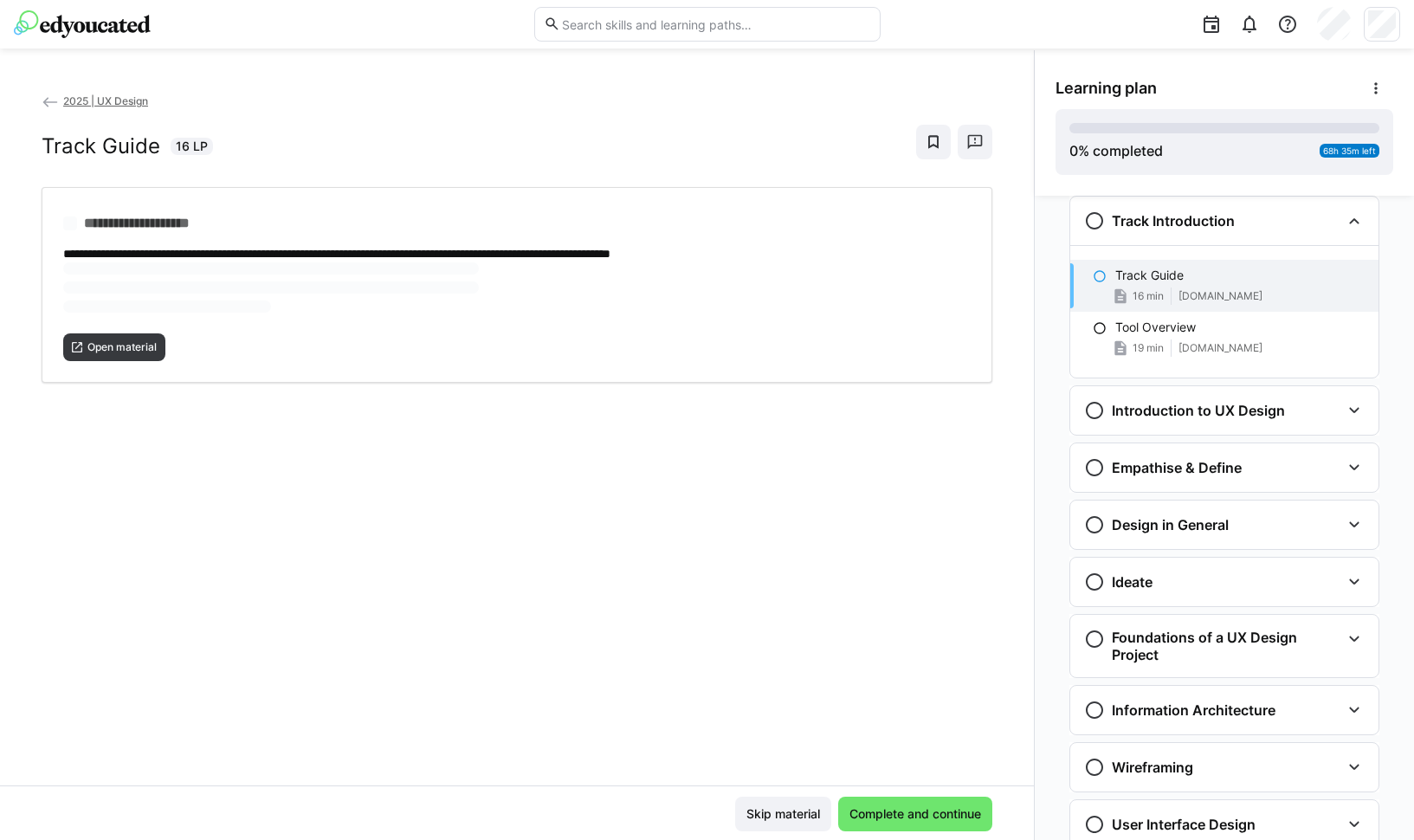
scroll to position [92, 0]
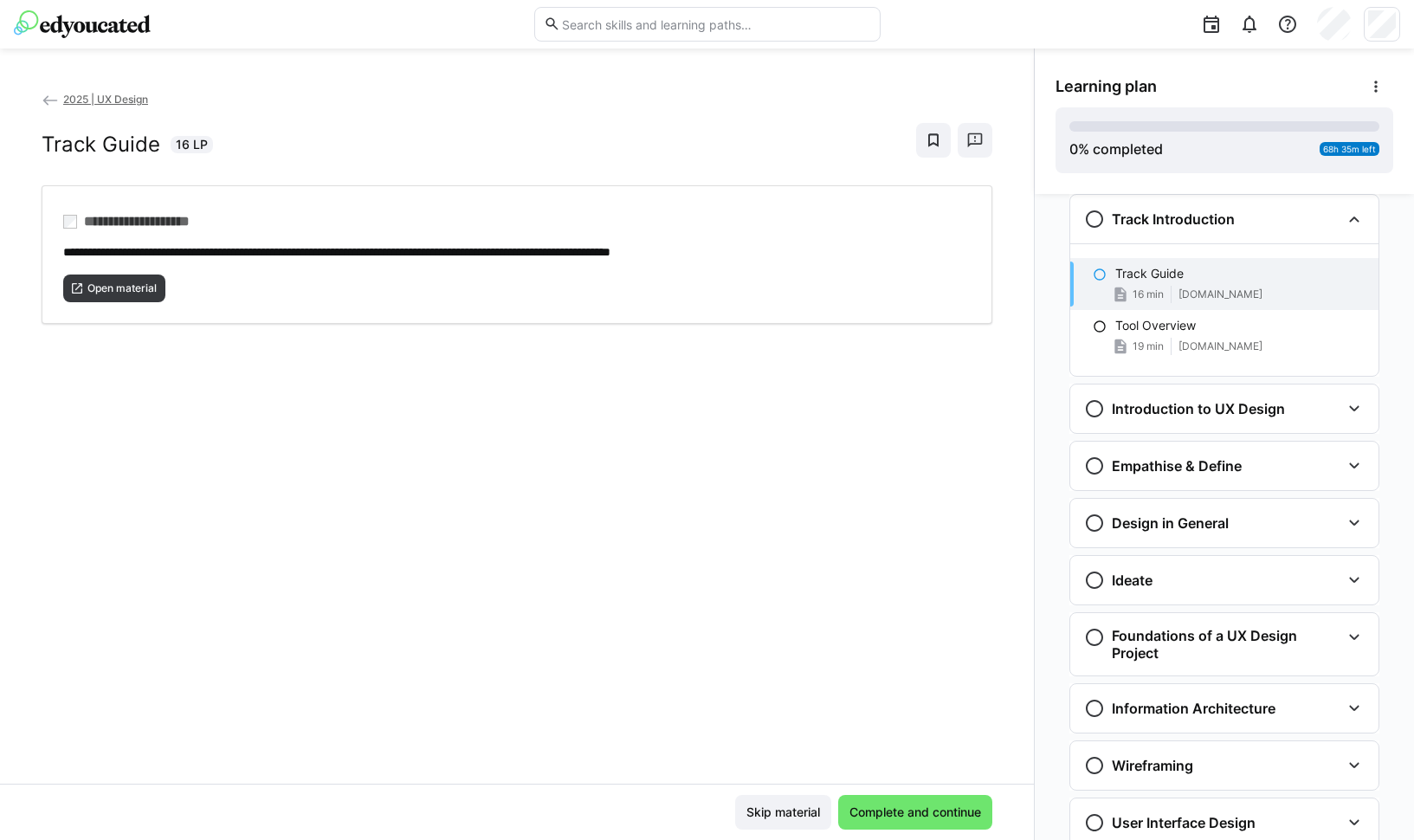
click at [105, 22] on img at bounding box center [82, 24] width 136 height 28
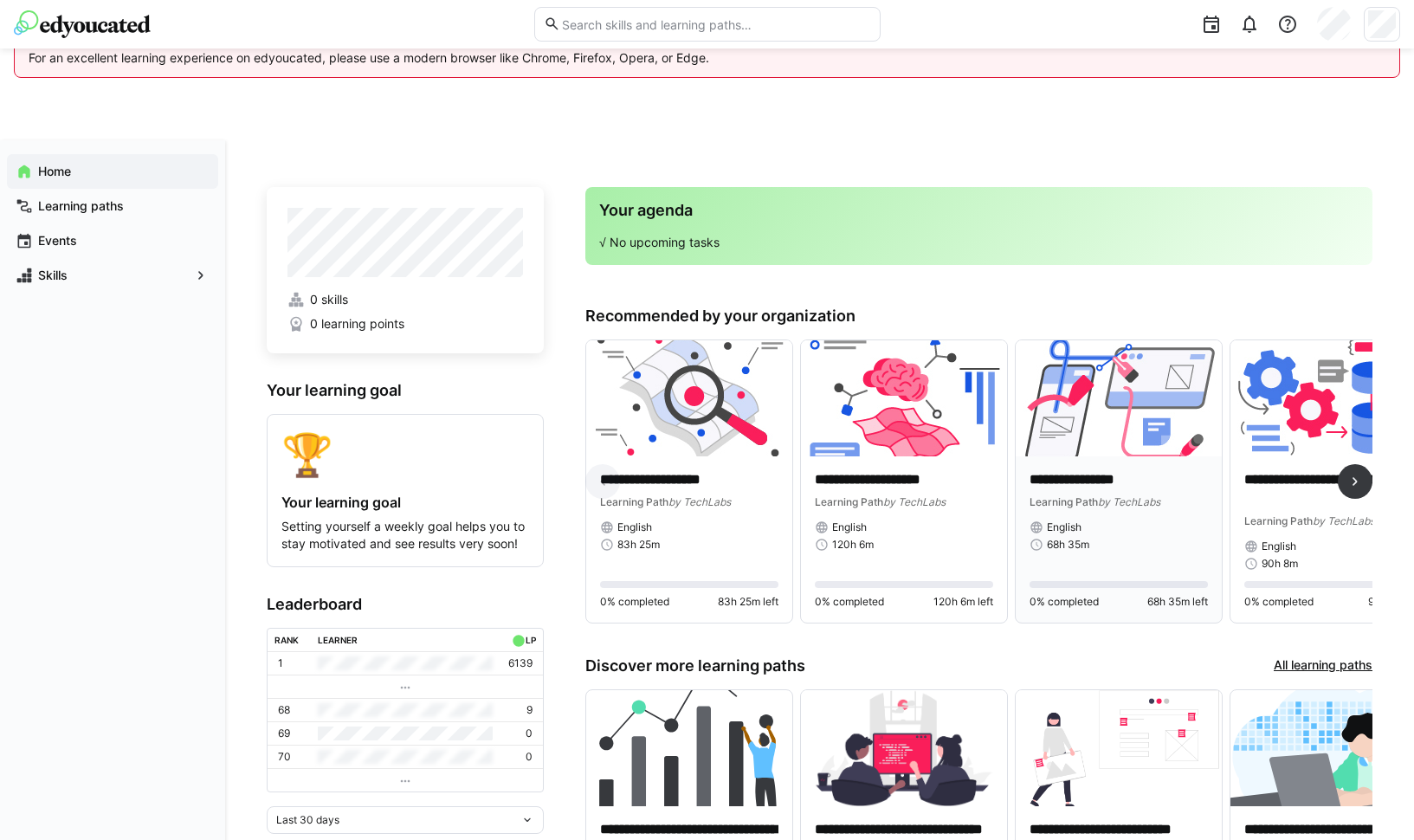
click at [1093, 465] on div "**********" at bounding box center [1119, 539] width 207 height 166
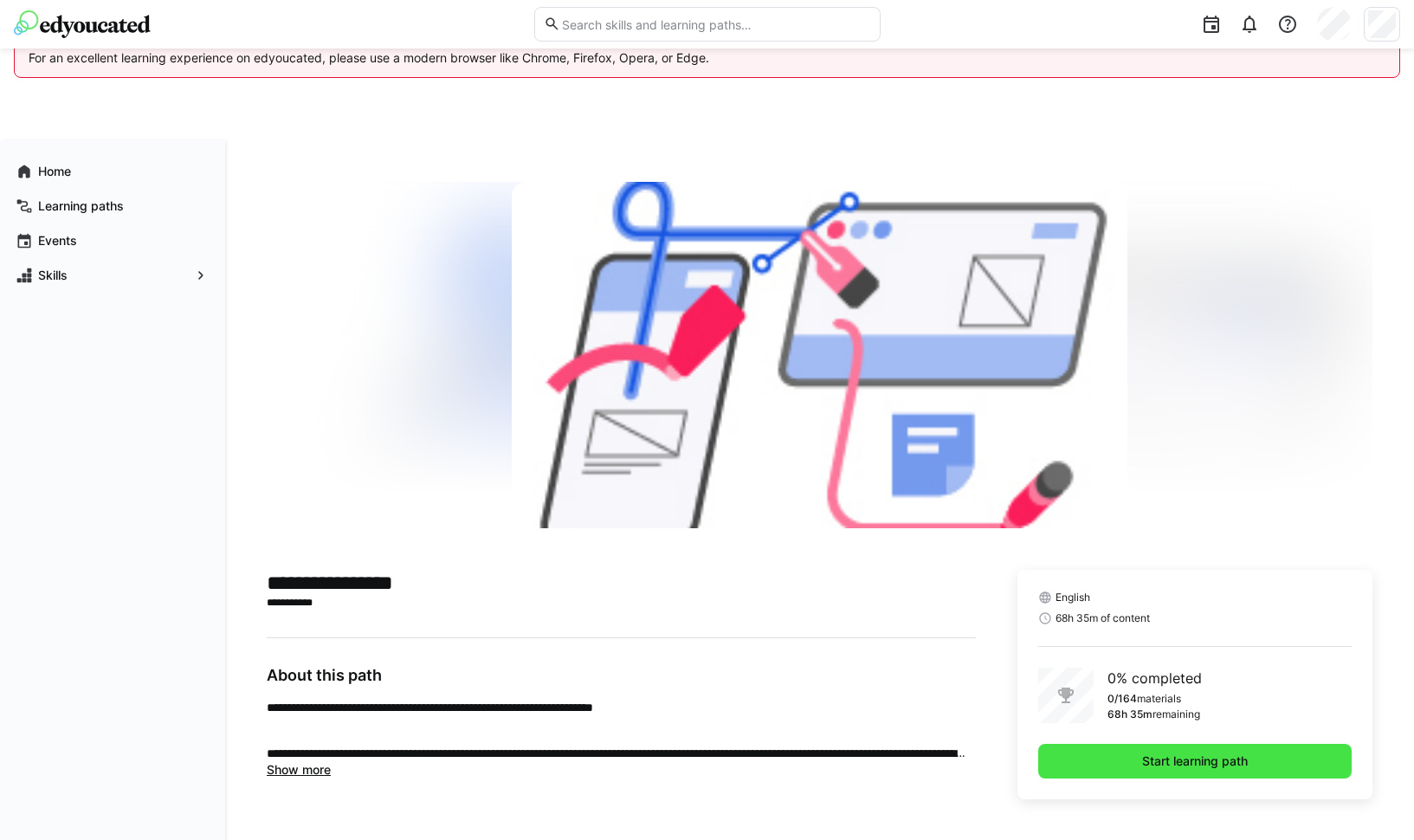
click at [1195, 757] on span "Start learning path" at bounding box center [1195, 761] width 111 height 18
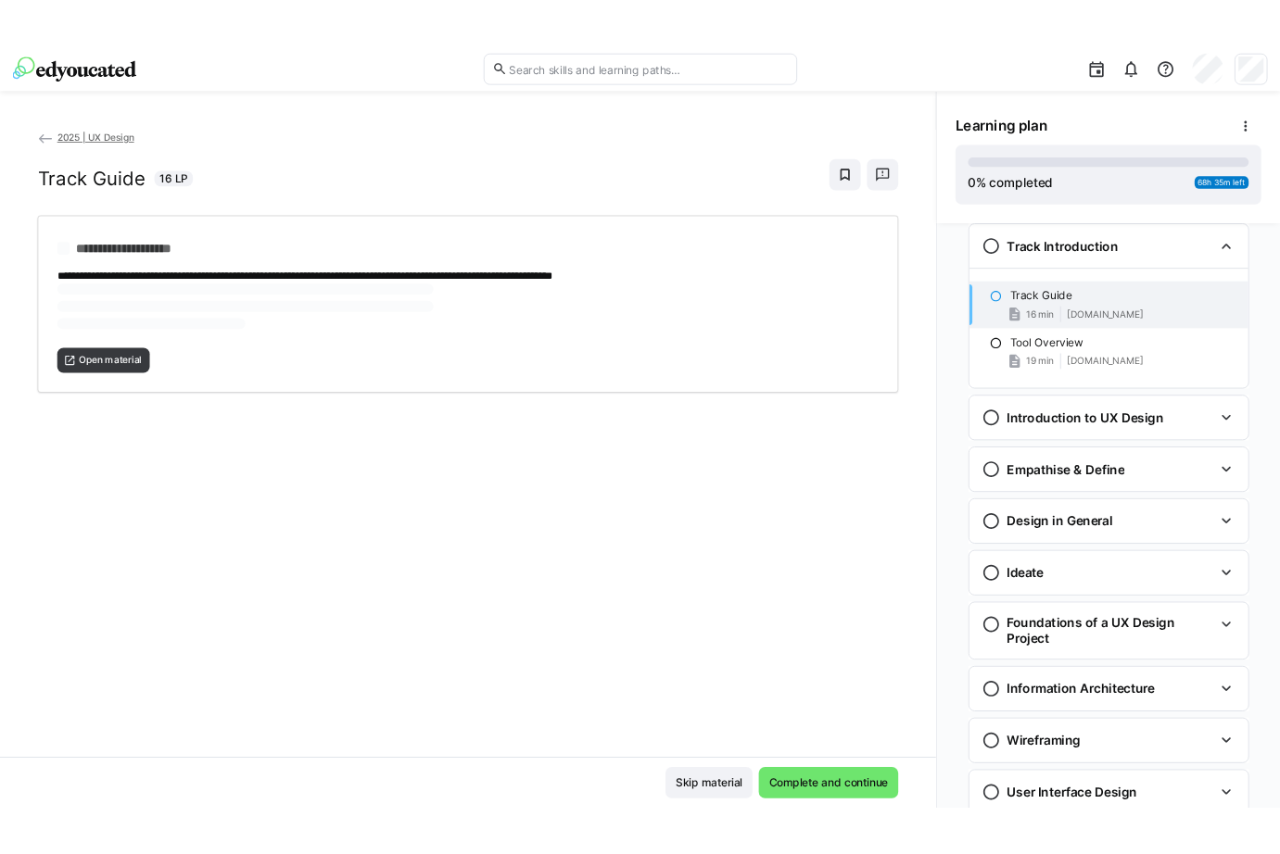
scroll to position [98, 0]
